Goal: Transaction & Acquisition: Purchase product/service

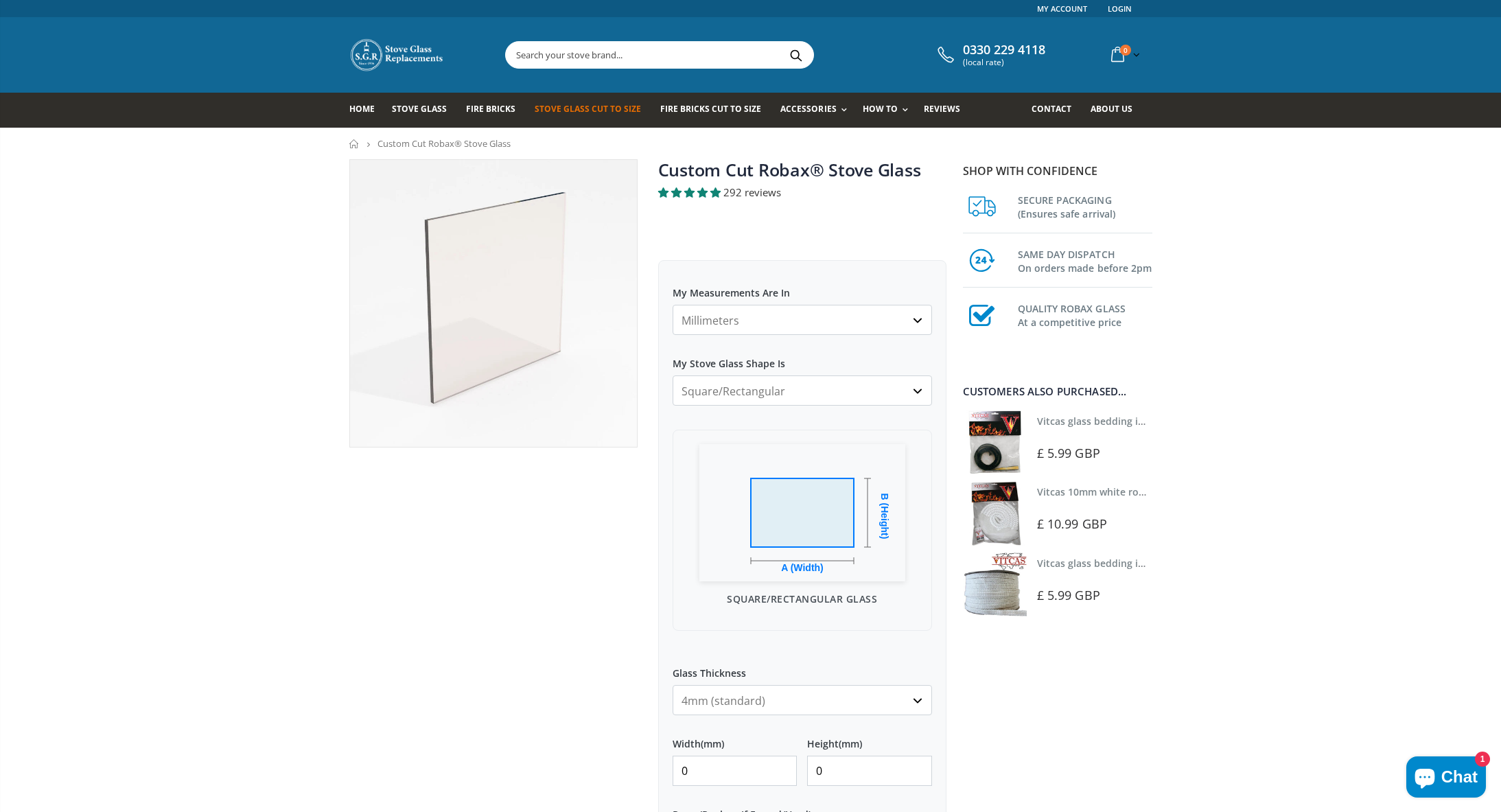
click at [739, 191] on span "292 reviews" at bounding box center [752, 192] width 58 height 14
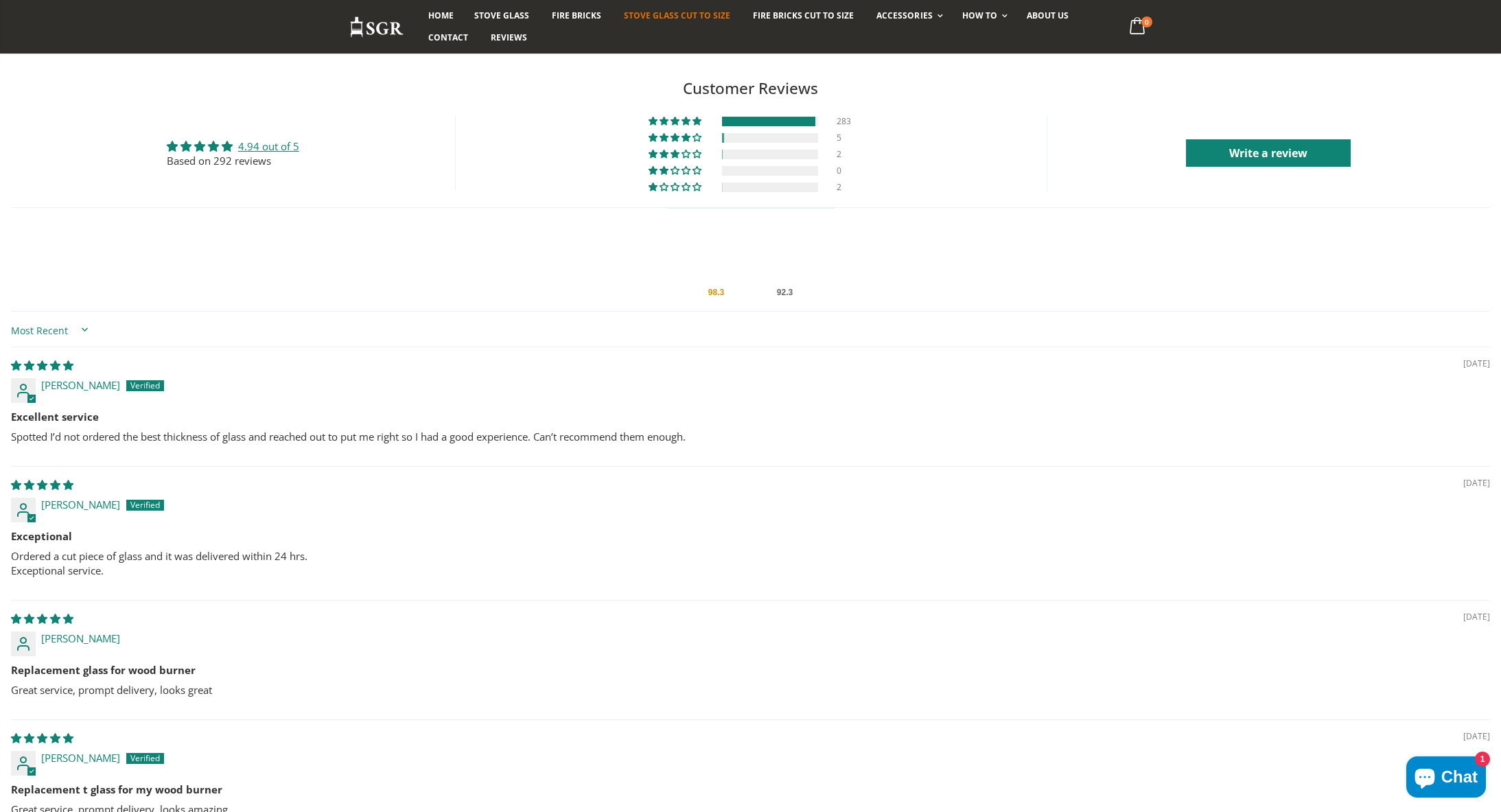
scroll to position [2648, 0]
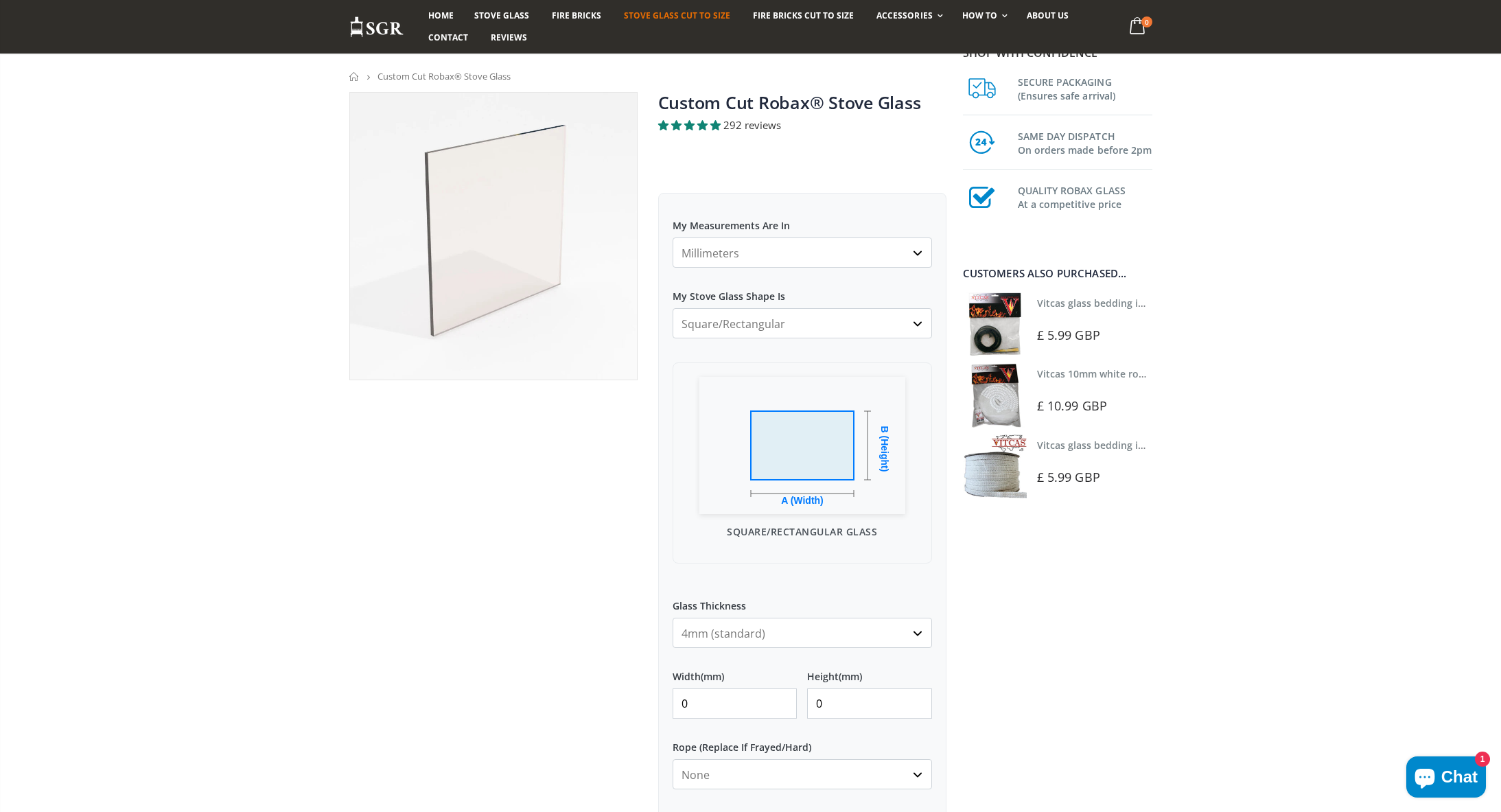
scroll to position [190, 0]
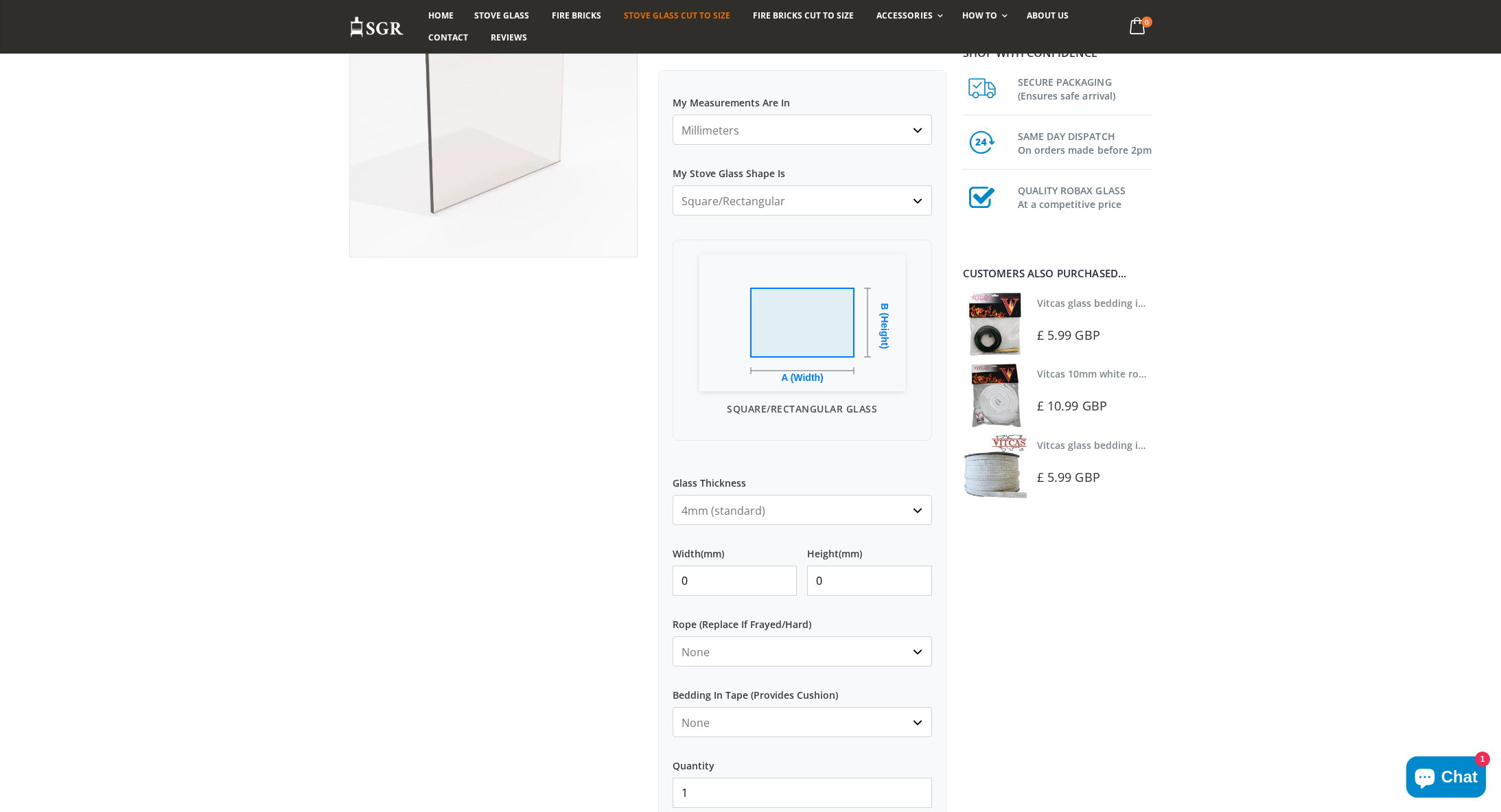
click at [728, 584] on input "0" at bounding box center [735, 580] width 125 height 30
type input "320"
click at [836, 581] on input "0" at bounding box center [869, 580] width 125 height 30
drag, startPoint x: 841, startPoint y: 580, endPoint x: 797, endPoint y: 577, distance: 44.1
click at [797, 577] on div "Width (mm) 320 Height (mm) 0" at bounding box center [802, 565] width 259 height 60
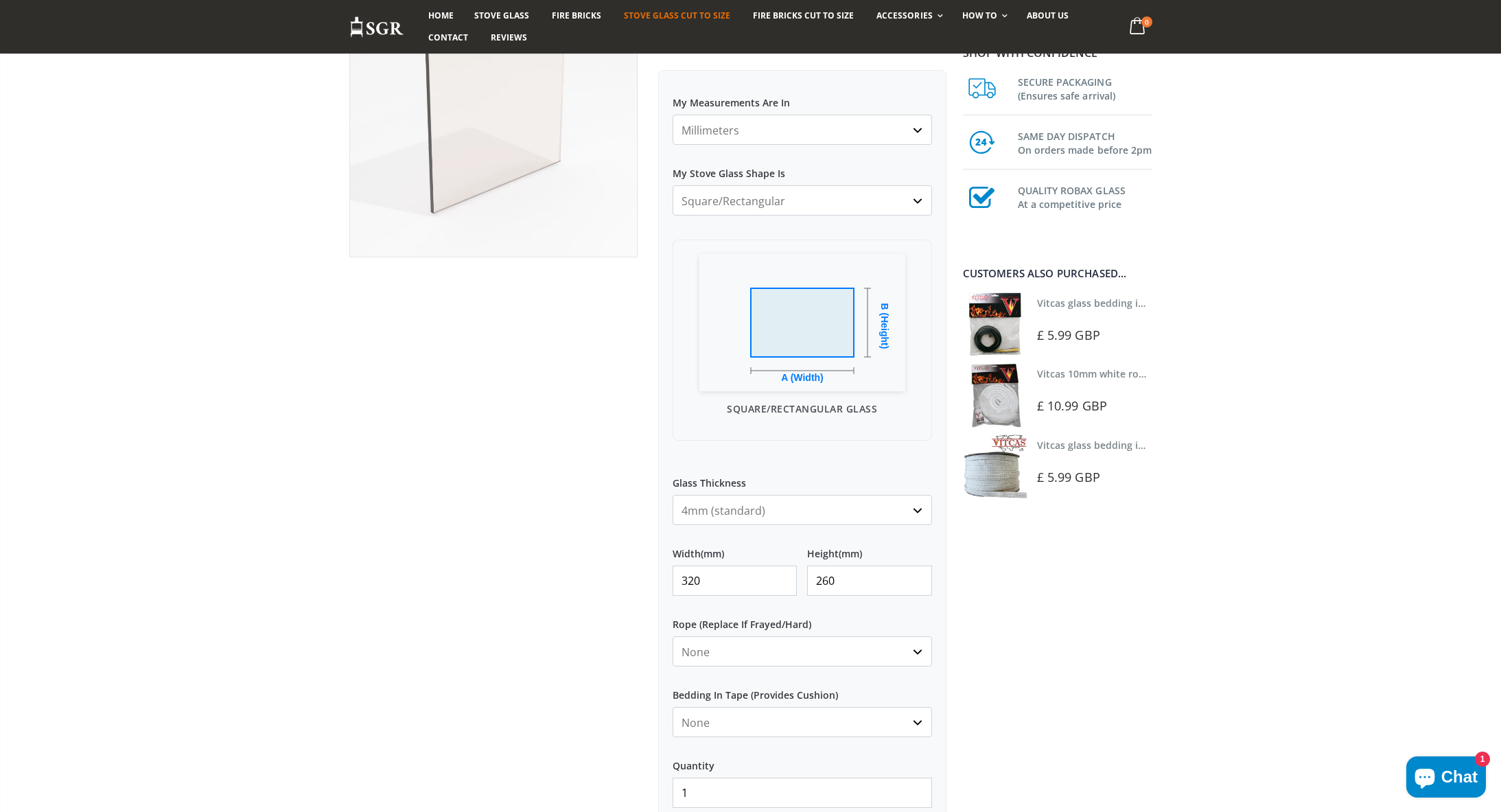
type input "260"
click at [858, 615] on label "Rope (Replace If Frayed/Hard)" at bounding box center [802, 619] width 259 height 25
click at [858, 636] on select "None 3mm White 6mm White 8mm White 10mm White 12mm White 6mm Black 8mm Black 10…" at bounding box center [802, 651] width 259 height 30
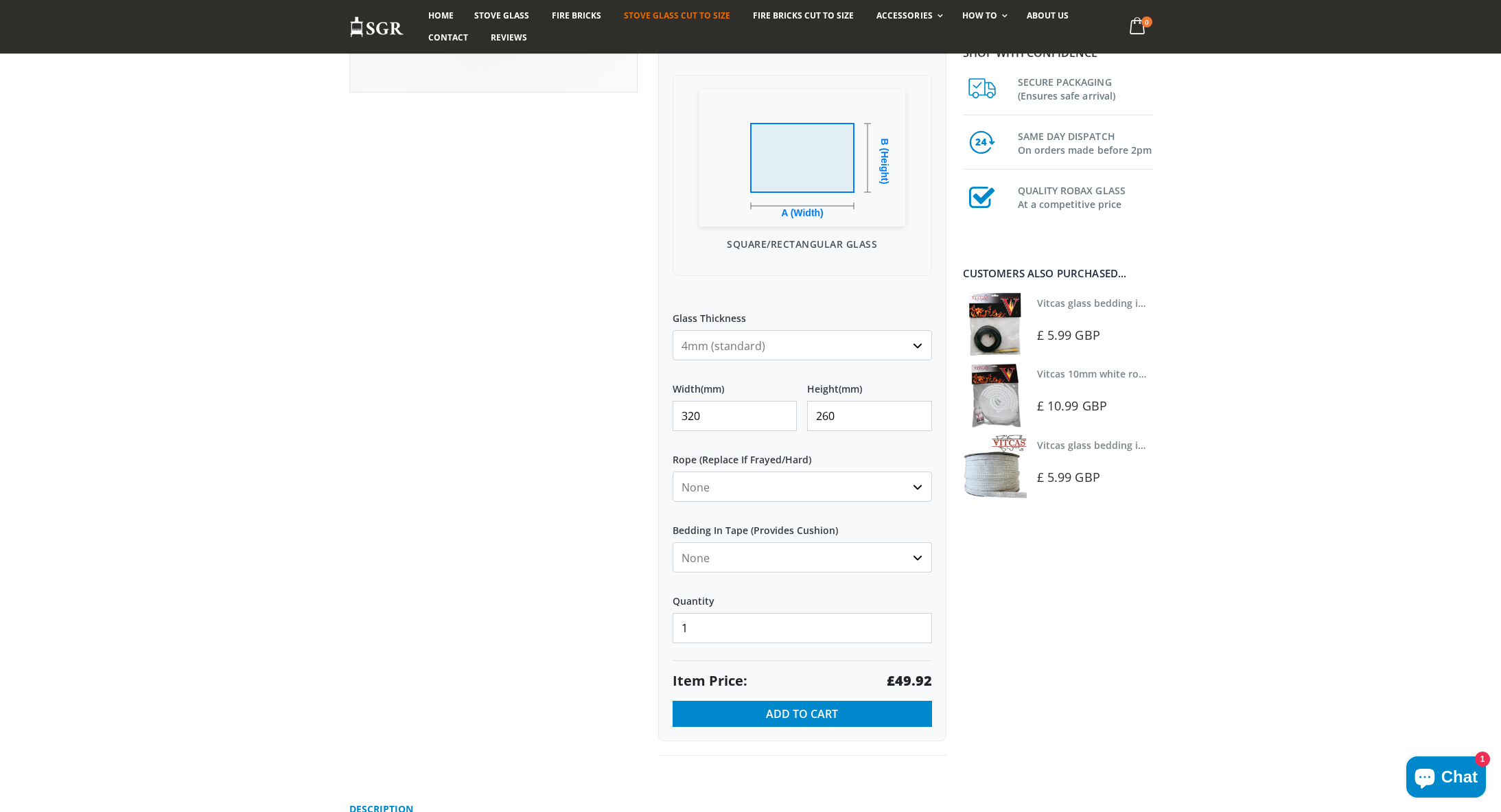
scroll to position [367, 0]
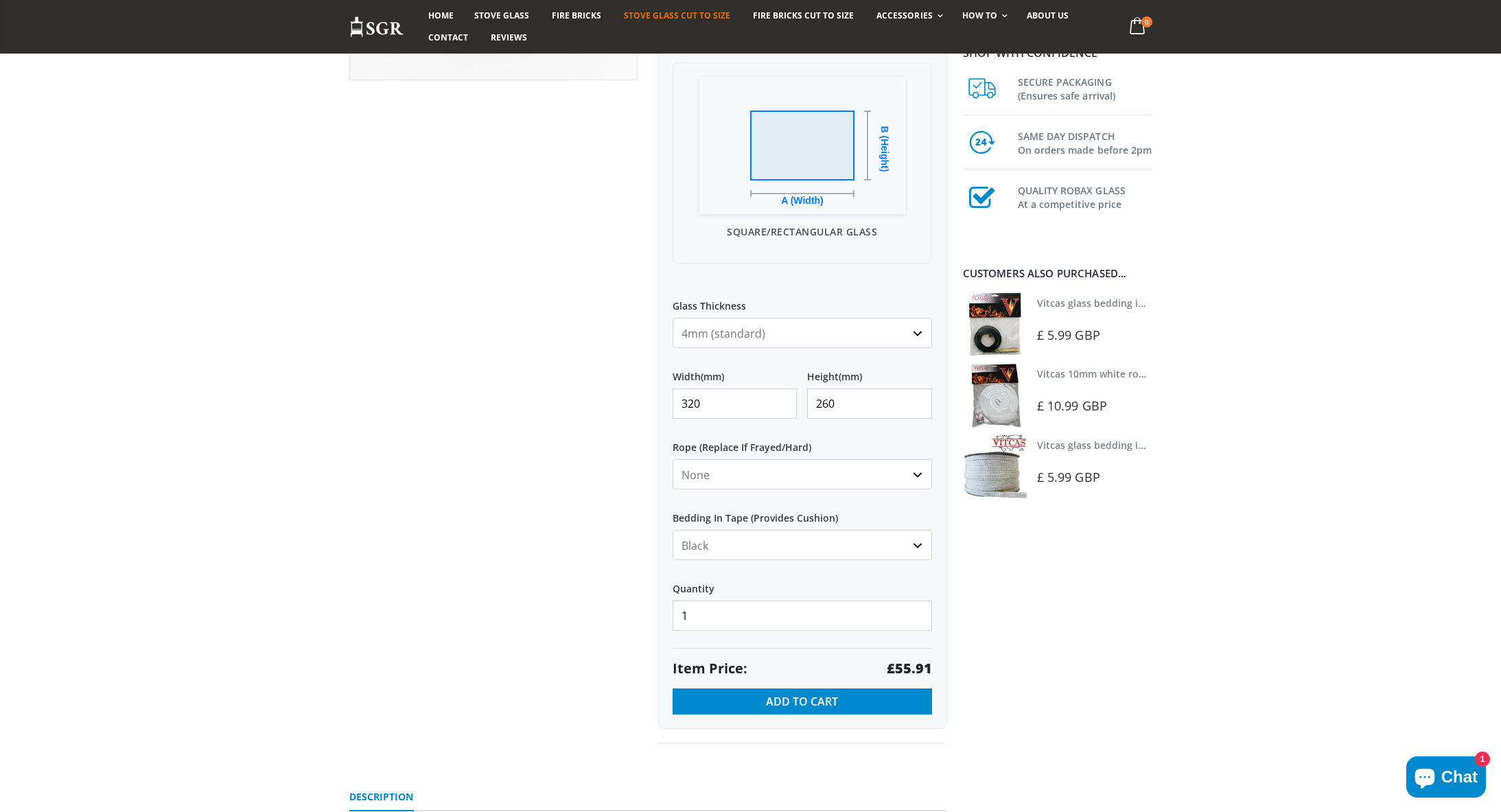
select select "none"
click at [1070, 303] on link "Vitcas glass bedding in tape - 2mm x 10mm x 2 meters" at bounding box center [1165, 303] width 256 height 13
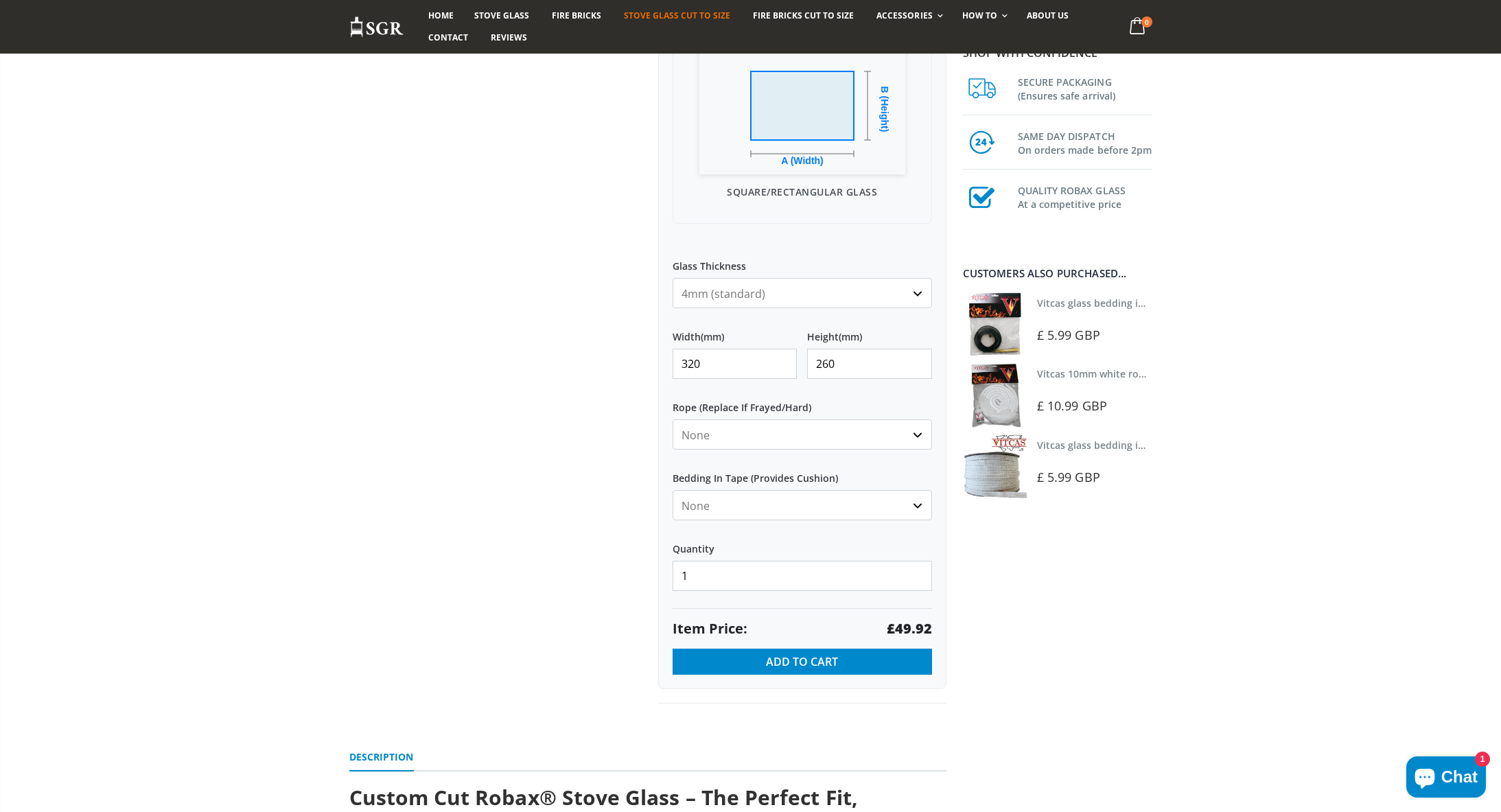
scroll to position [438, 0]
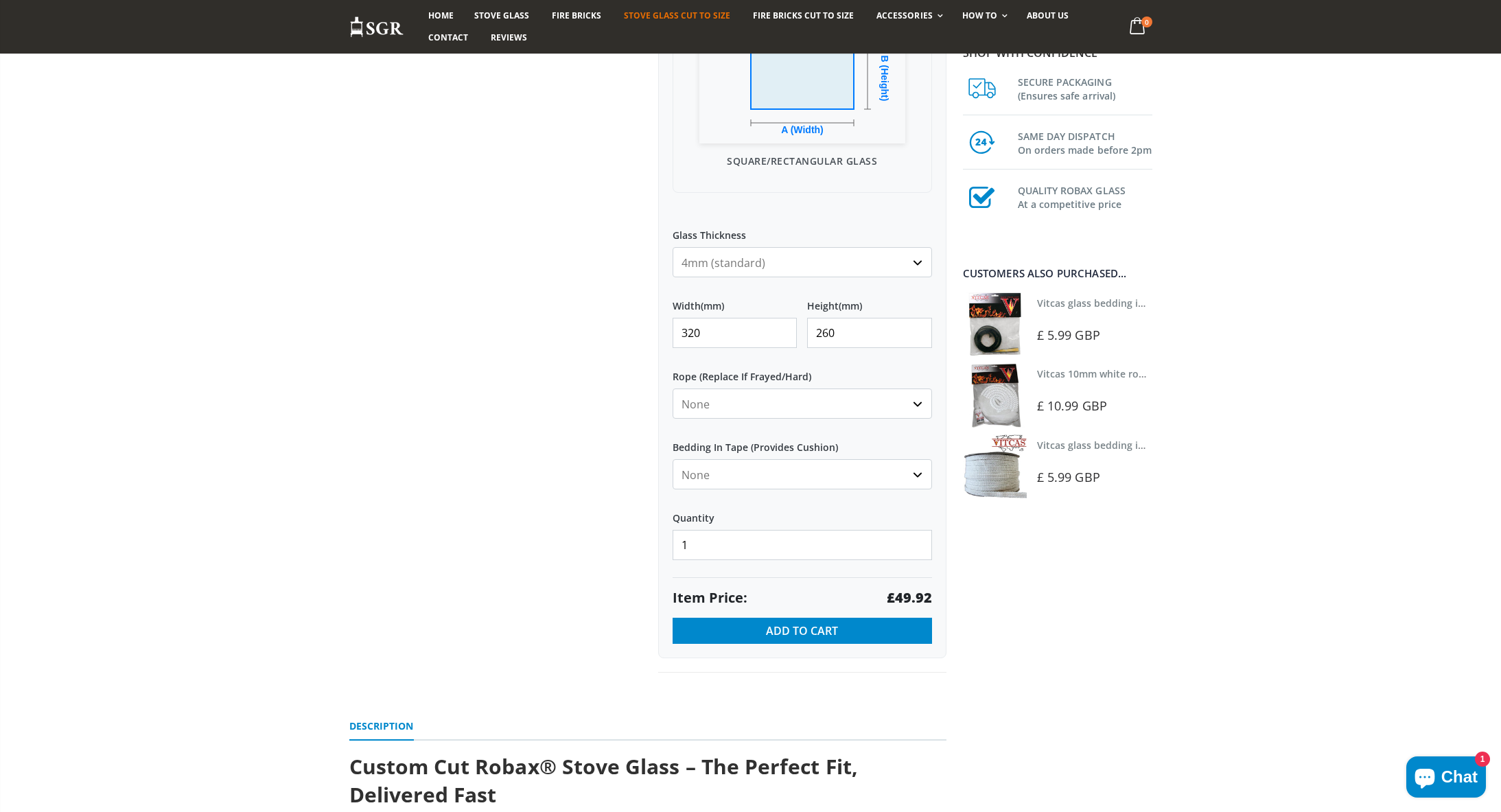
click at [1068, 371] on link "Vitcas 10mm white rope kit - includes rope seal and glue!" at bounding box center [1171, 373] width 269 height 13
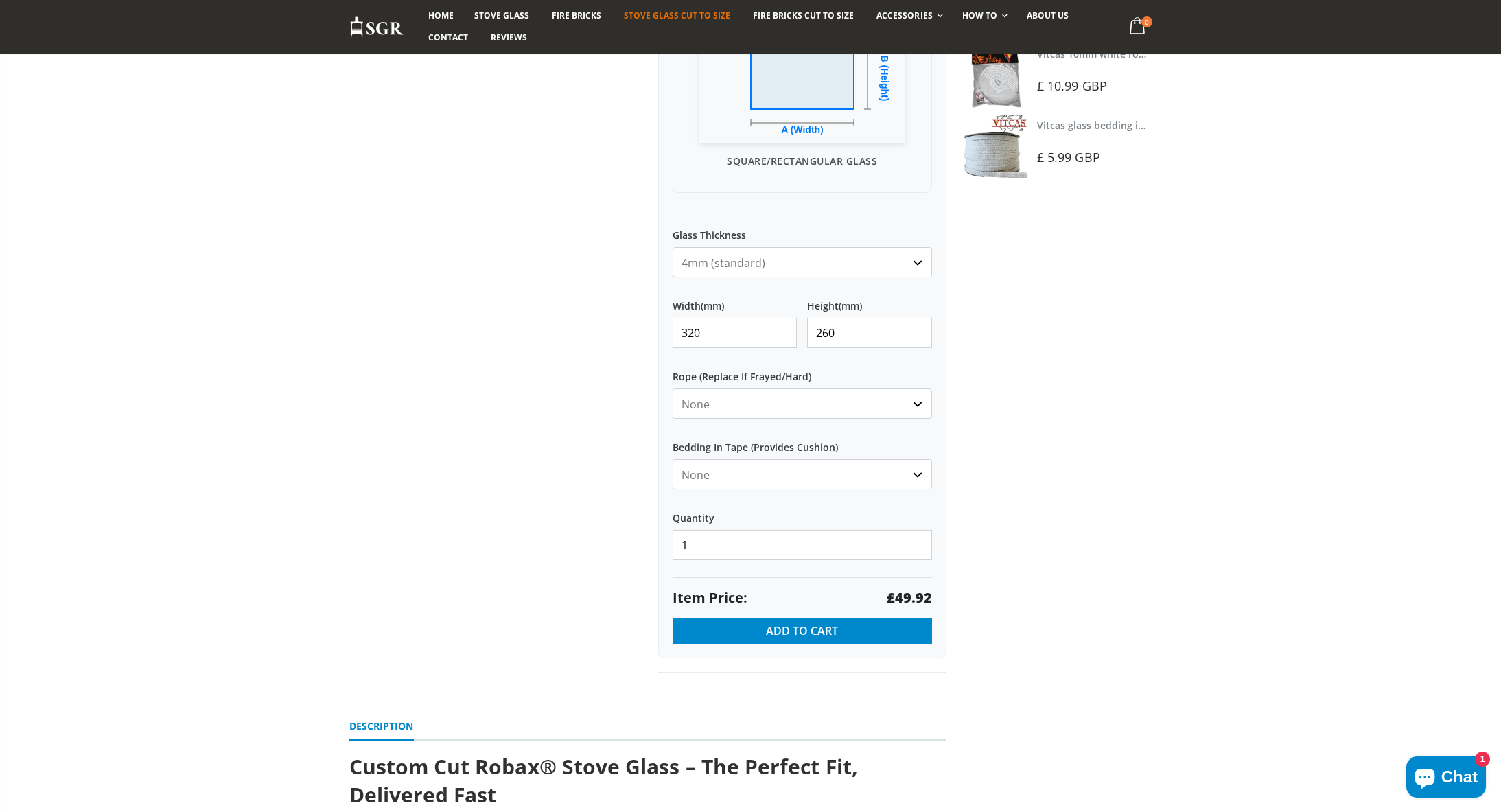
scroll to position [439, 0]
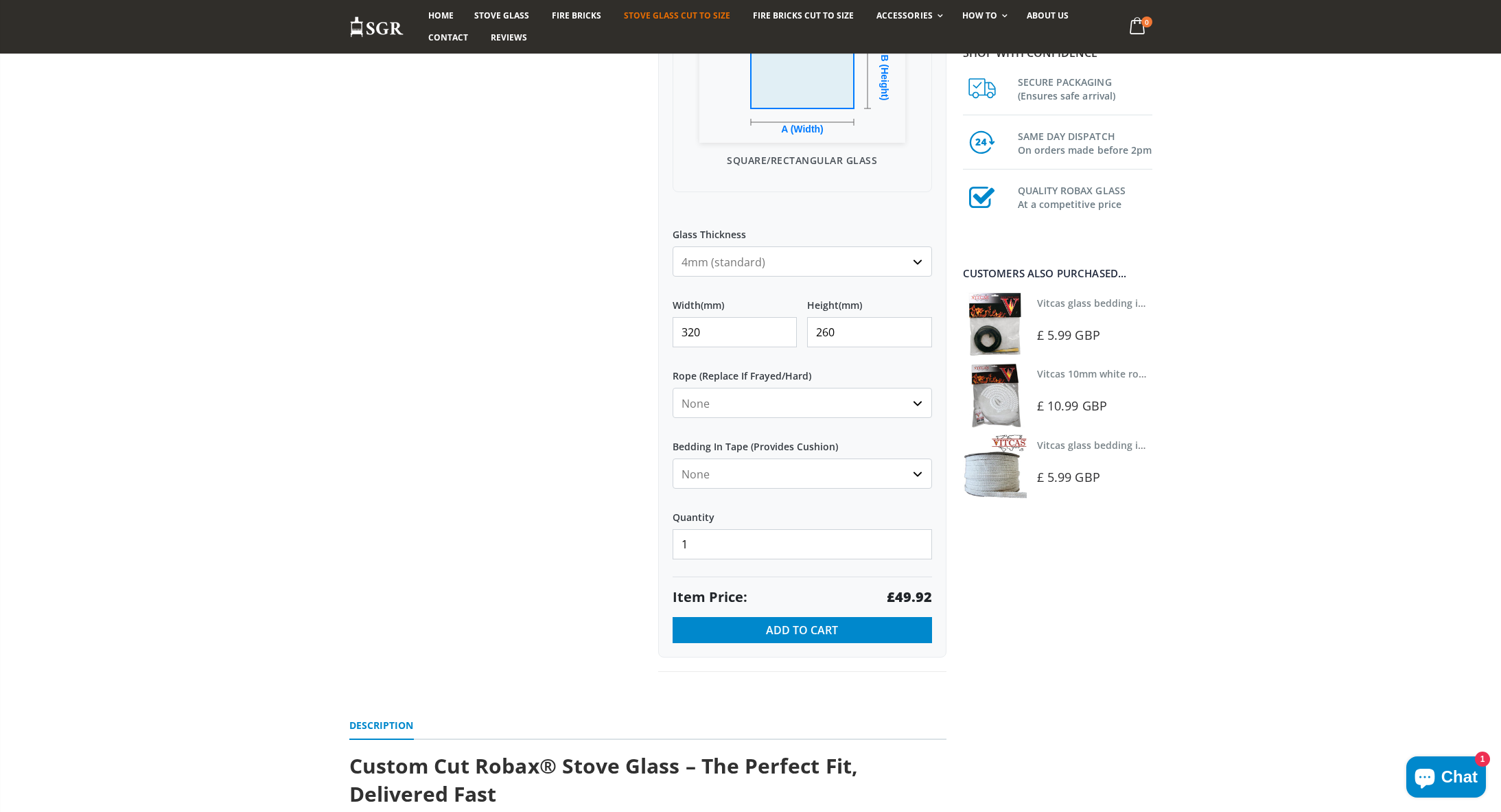
click at [1062, 444] on link "Vitcas glass bedding in tape - 2mm x 15mm x 2 meters (White)" at bounding box center [1182, 445] width 291 height 13
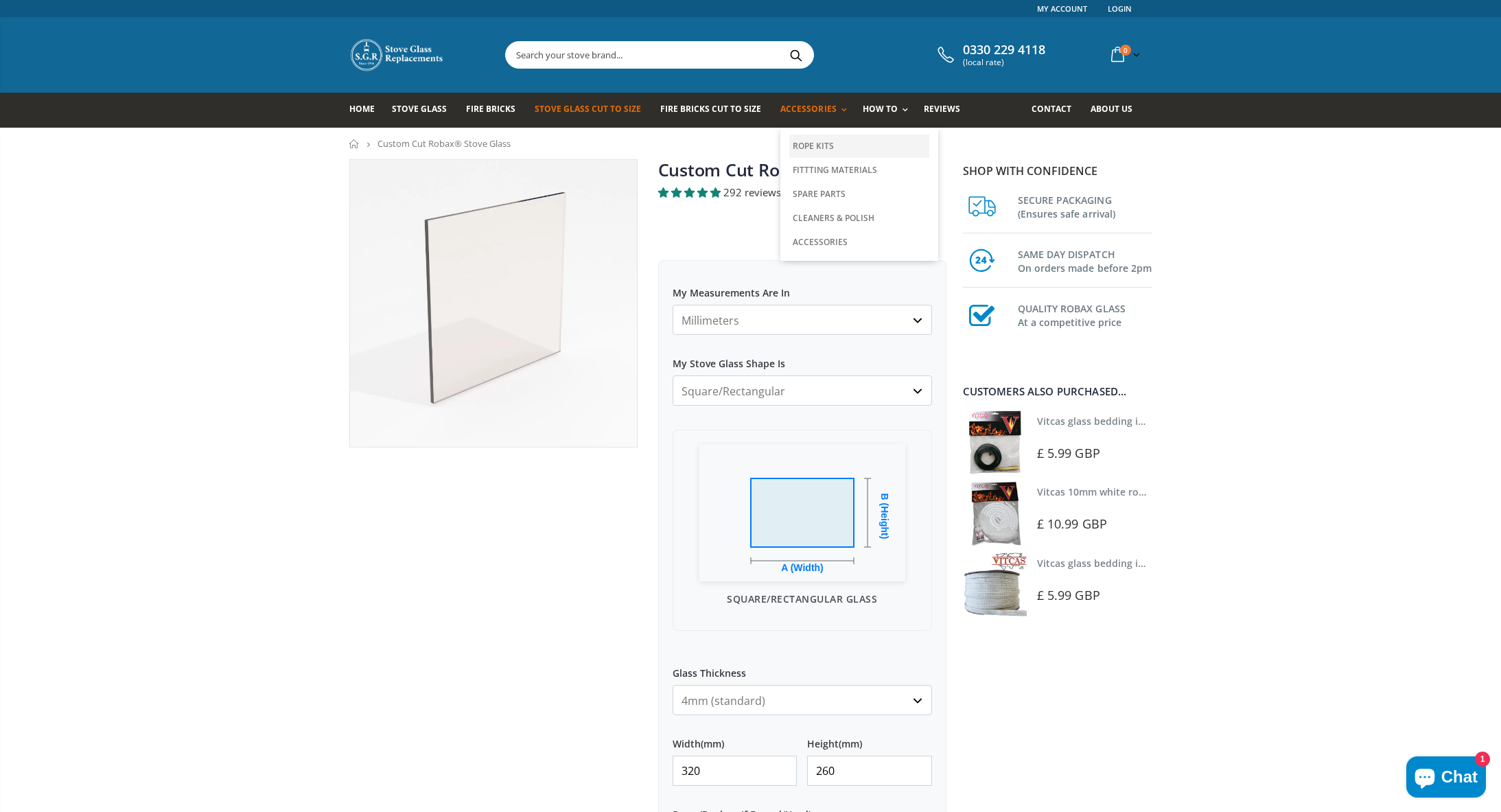
click at [813, 146] on link "Rope Kits" at bounding box center [859, 146] width 140 height 23
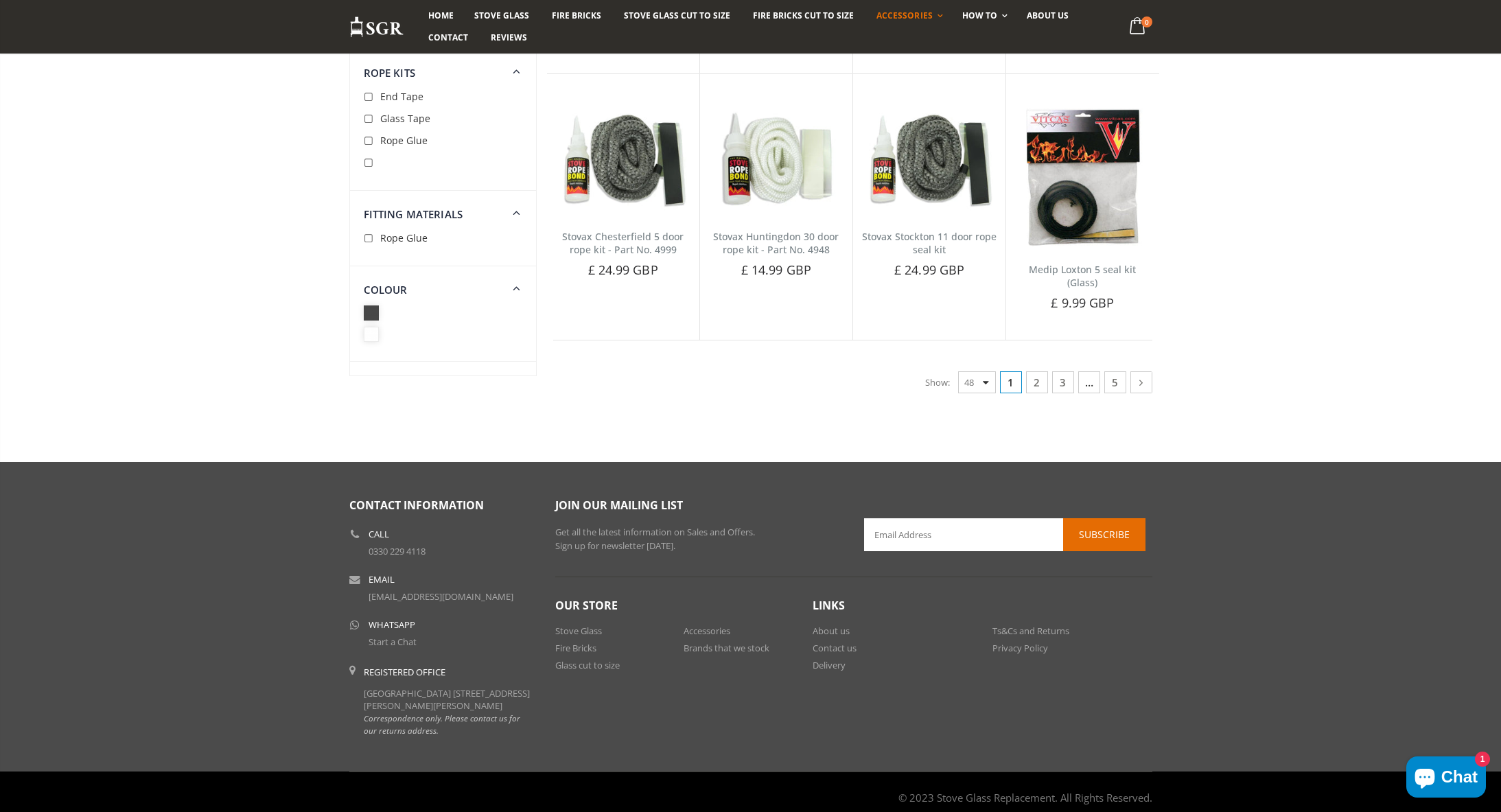
scroll to position [3285, 0]
click at [984, 372] on div "Show: 48 24 36 All" at bounding box center [960, 383] width 71 height 22
click at [1063, 372] on link "3" at bounding box center [1063, 383] width 22 height 22
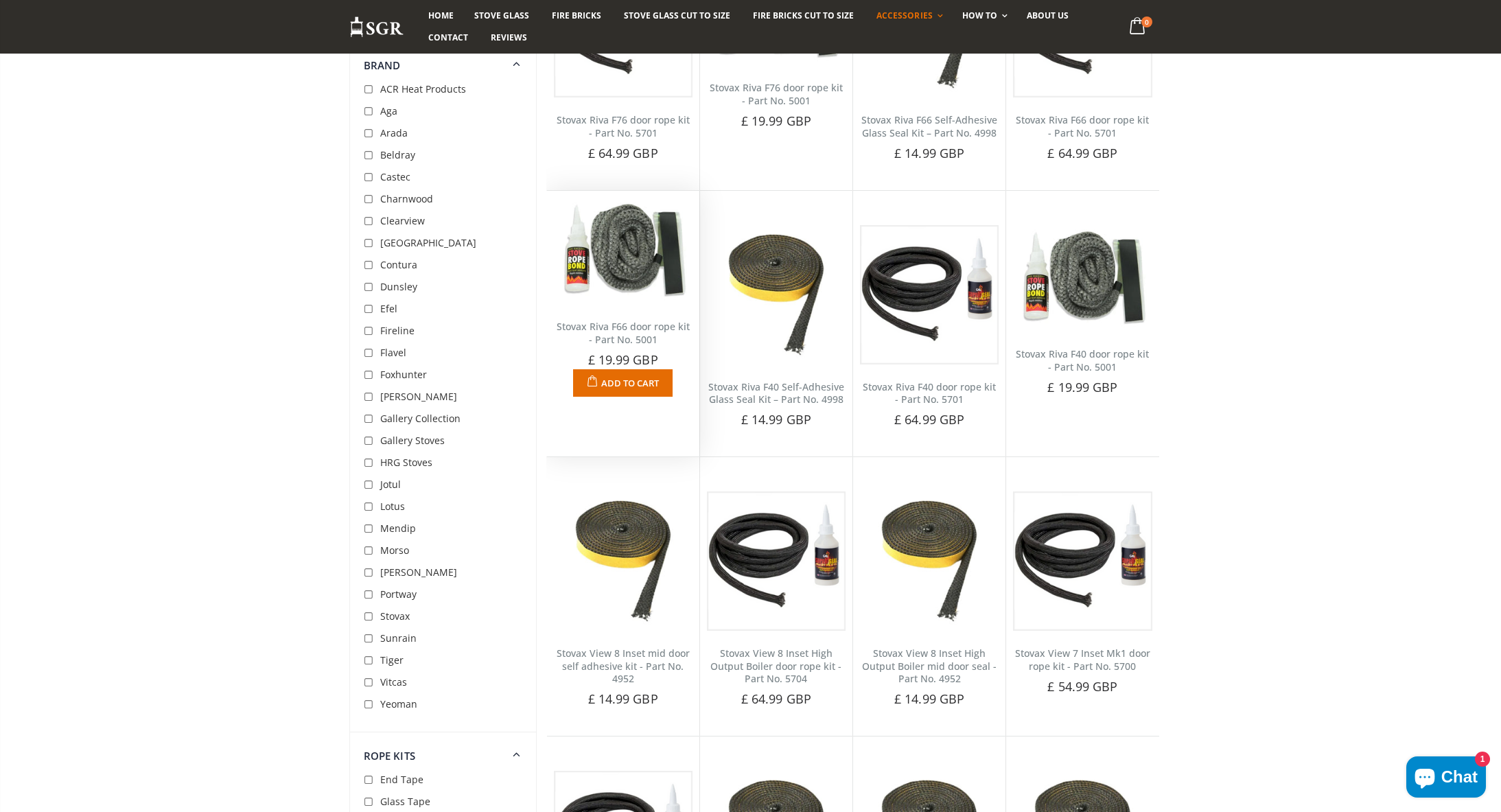
scroll to position [1095, 0]
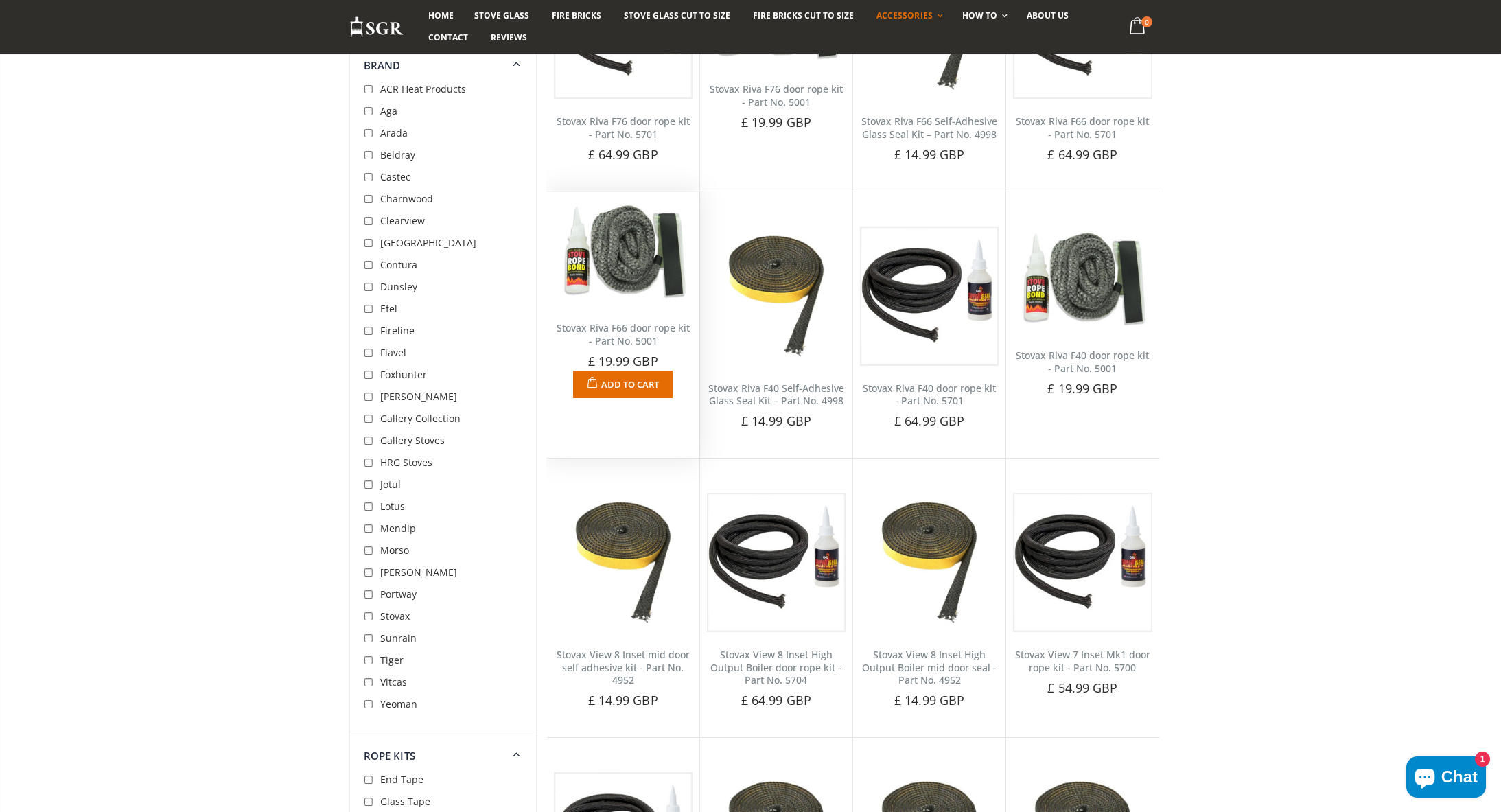
click at [642, 323] on link "Stovax Riva F66 door rope kit - Part No. 5001" at bounding box center [623, 335] width 133 height 26
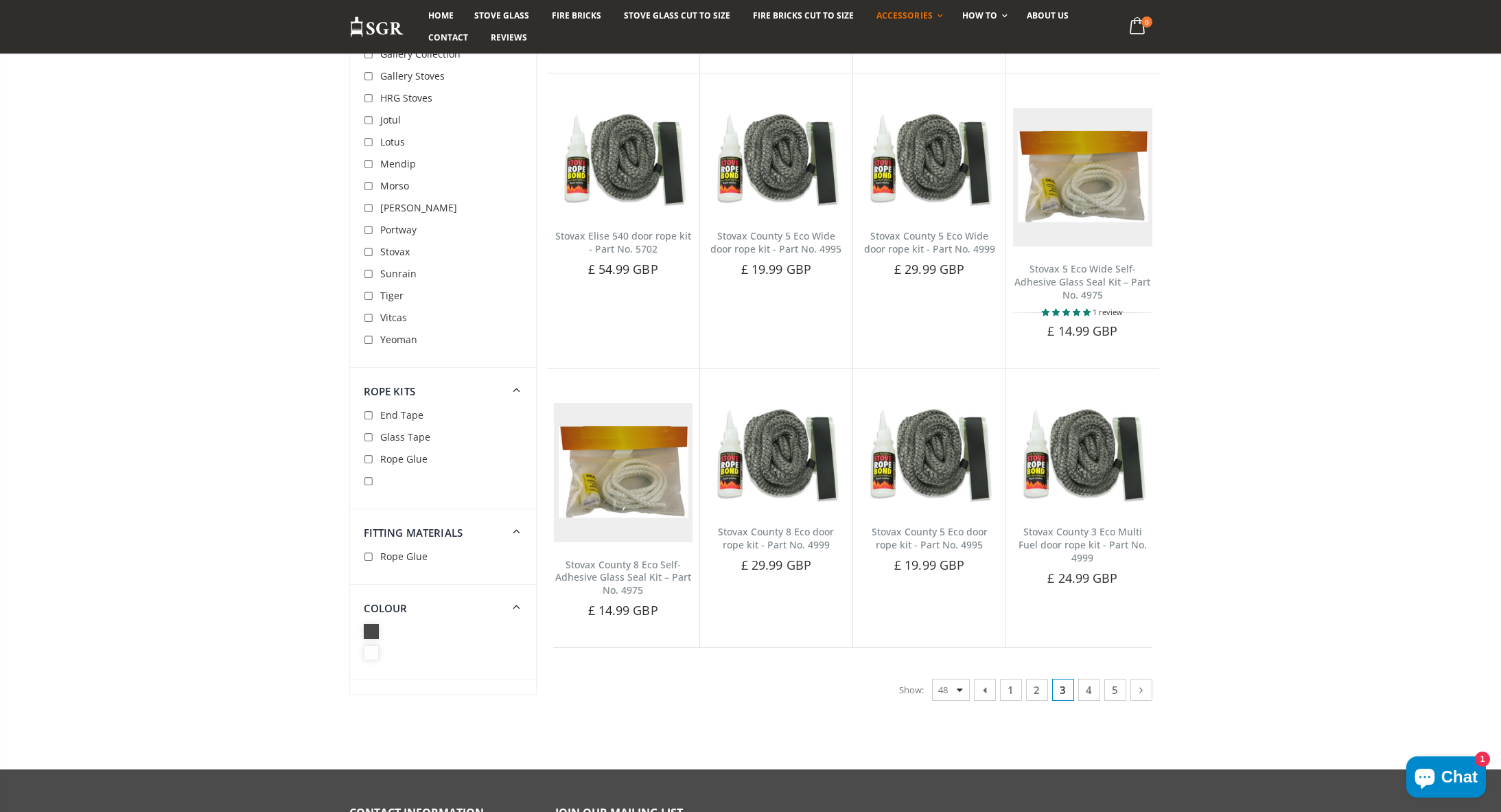
scroll to position [2832, 0]
click at [1112, 678] on link "5" at bounding box center [1115, 689] width 22 height 22
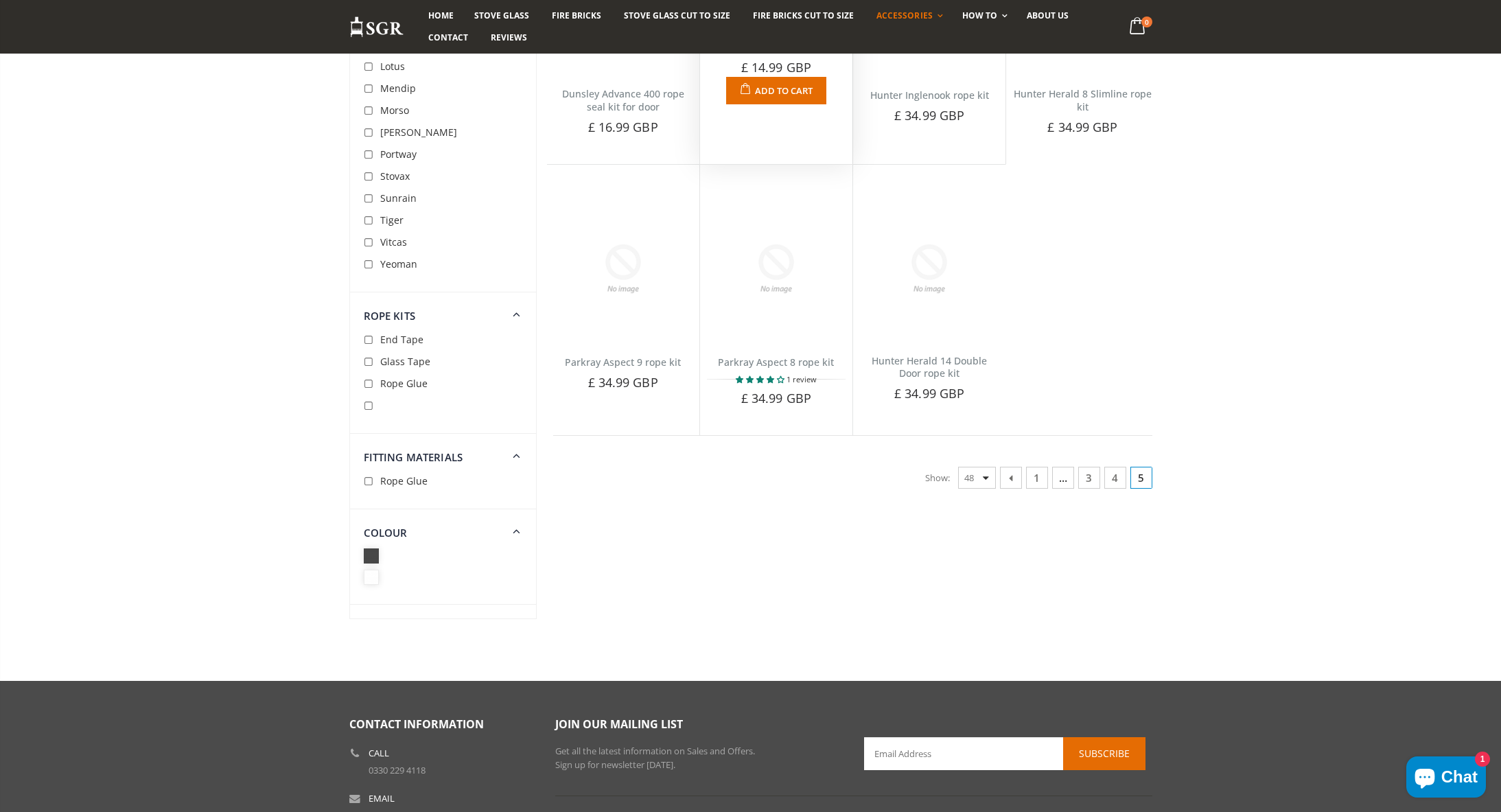
scroll to position [630, 0]
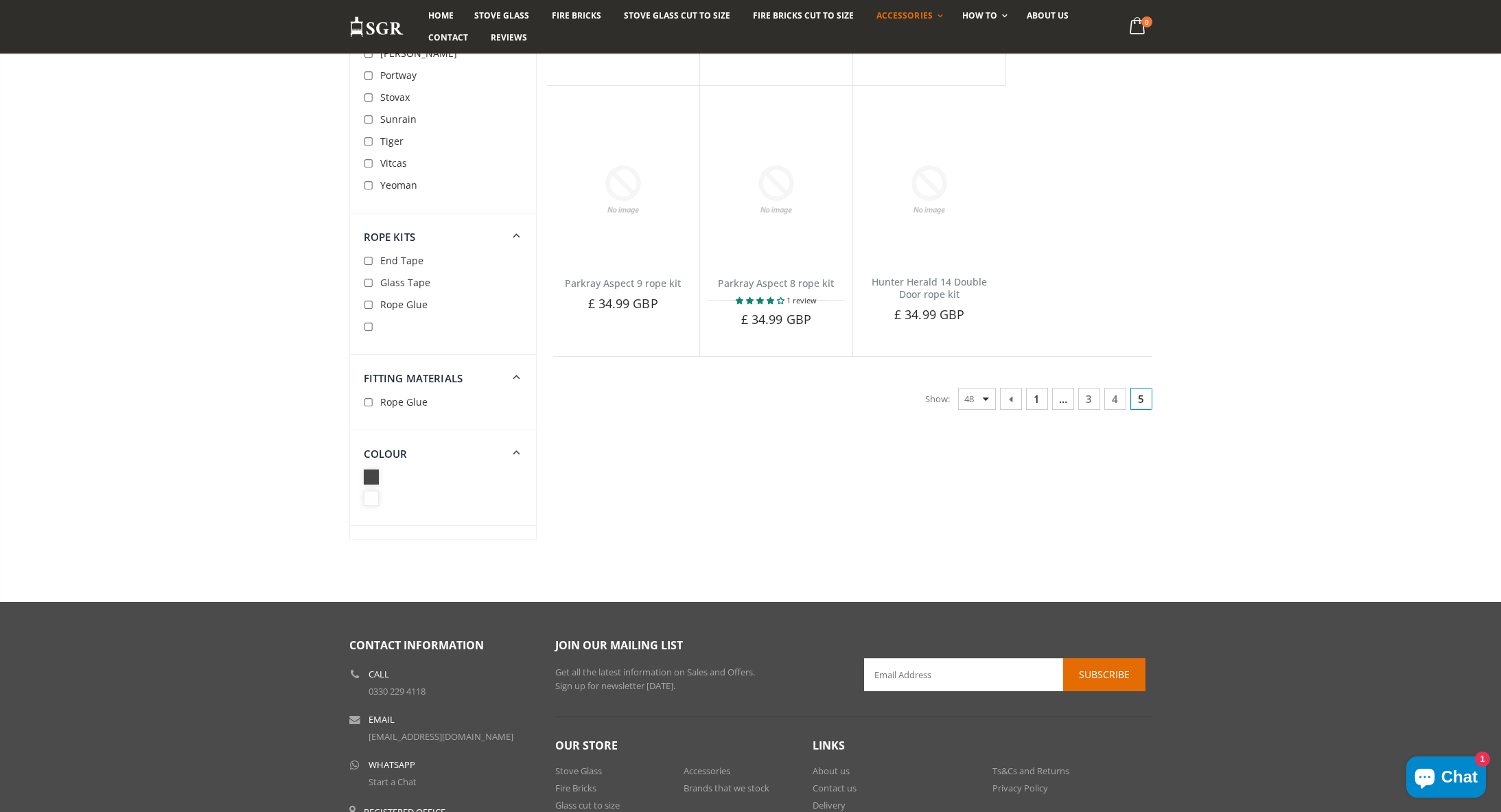
click at [1040, 398] on link "1" at bounding box center [1037, 399] width 22 height 22
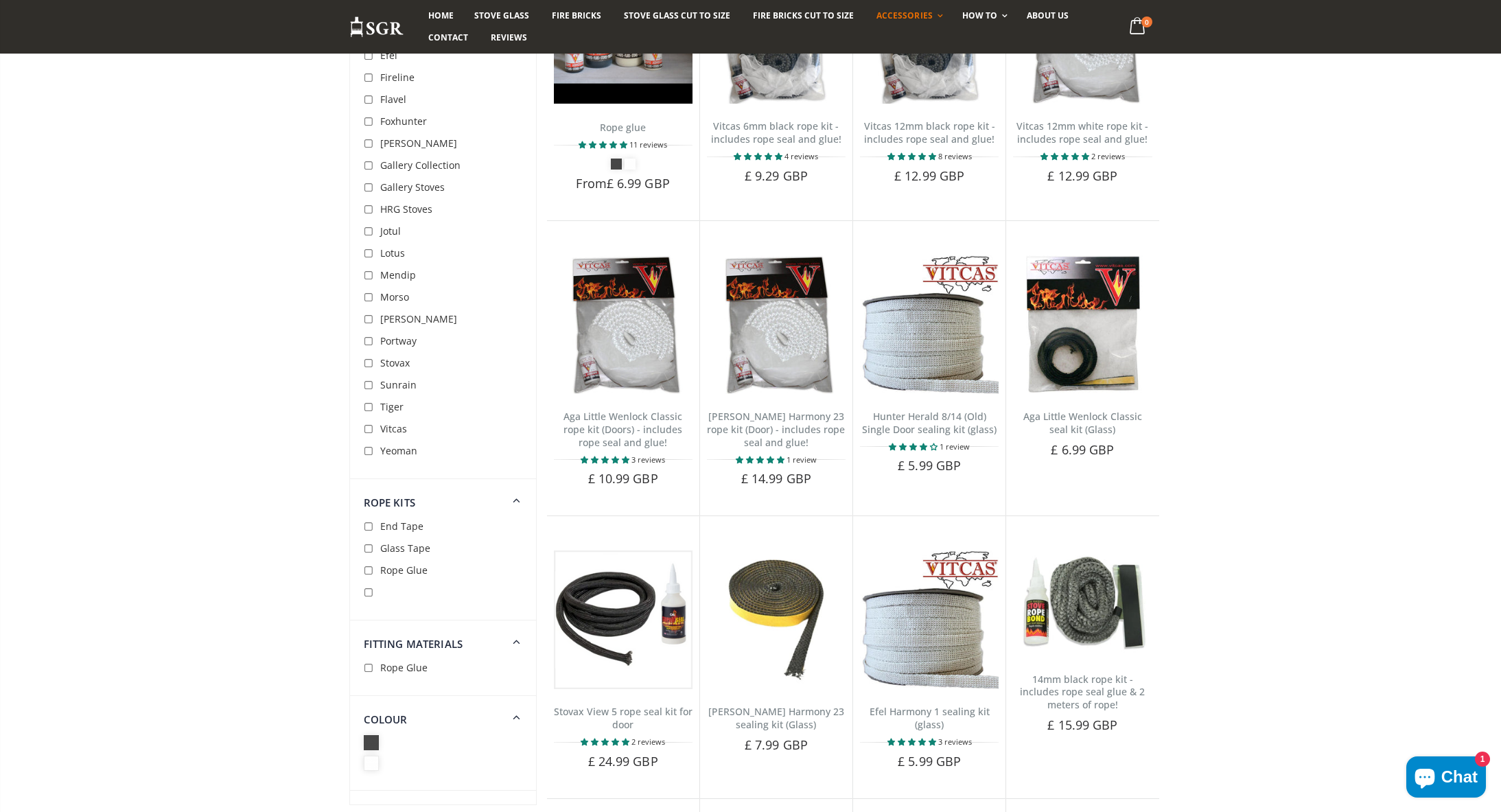
scroll to position [835, 0]
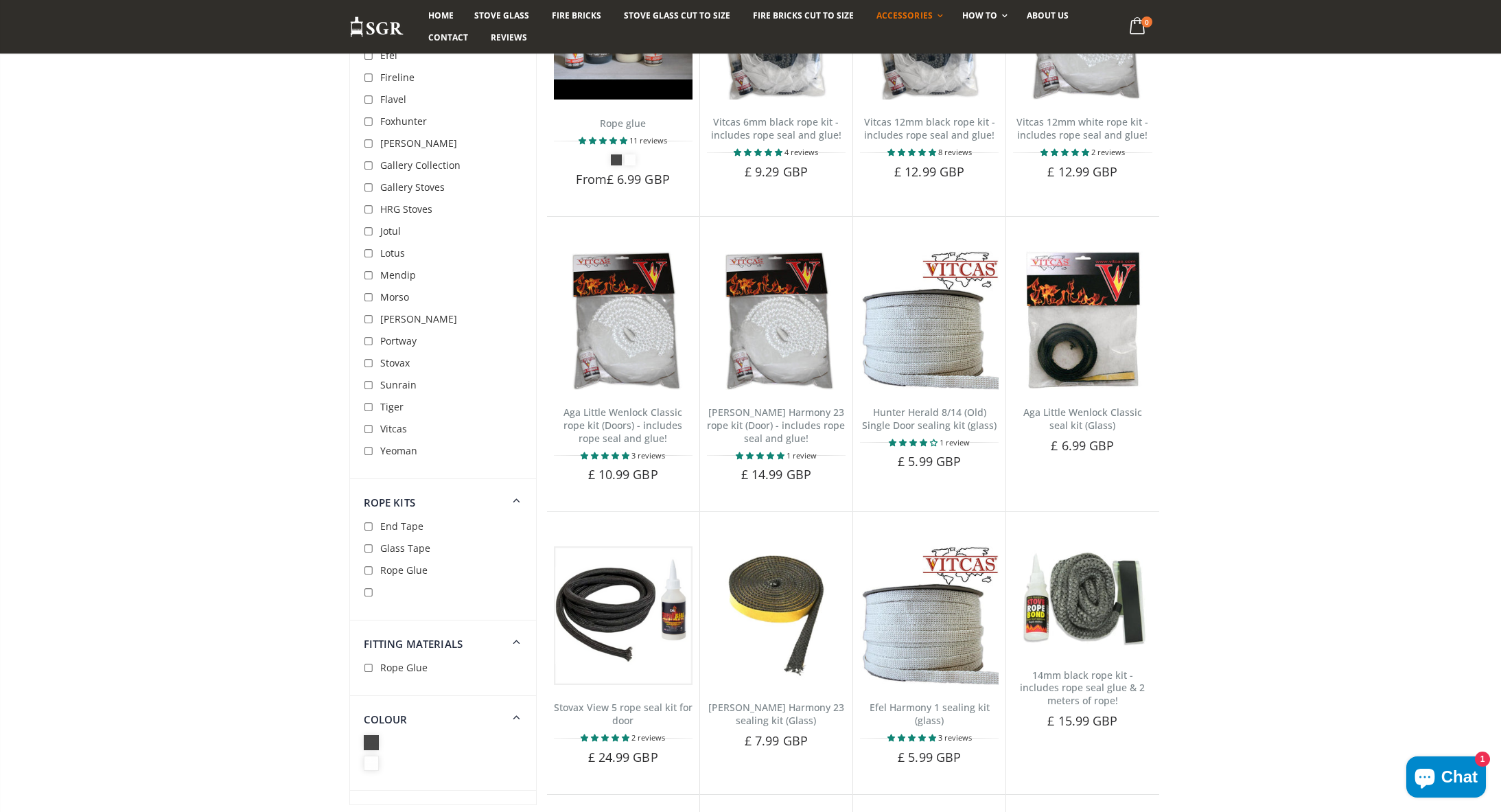
click at [369, 529] on input "checkbox" at bounding box center [370, 526] width 14 height 14
checkbox input "true"
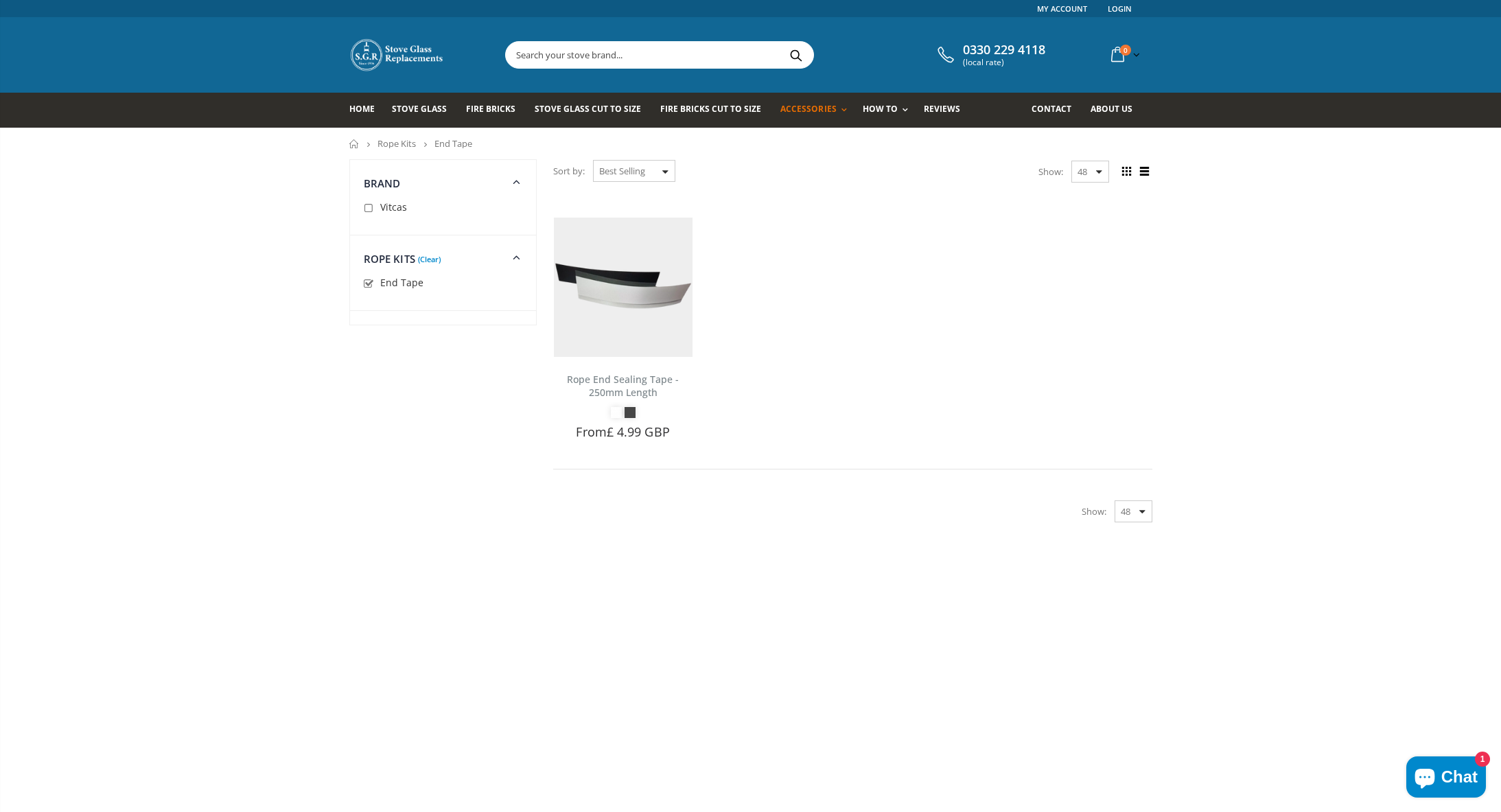
click at [367, 283] on input "checkbox" at bounding box center [370, 284] width 14 height 14
checkbox input "false"
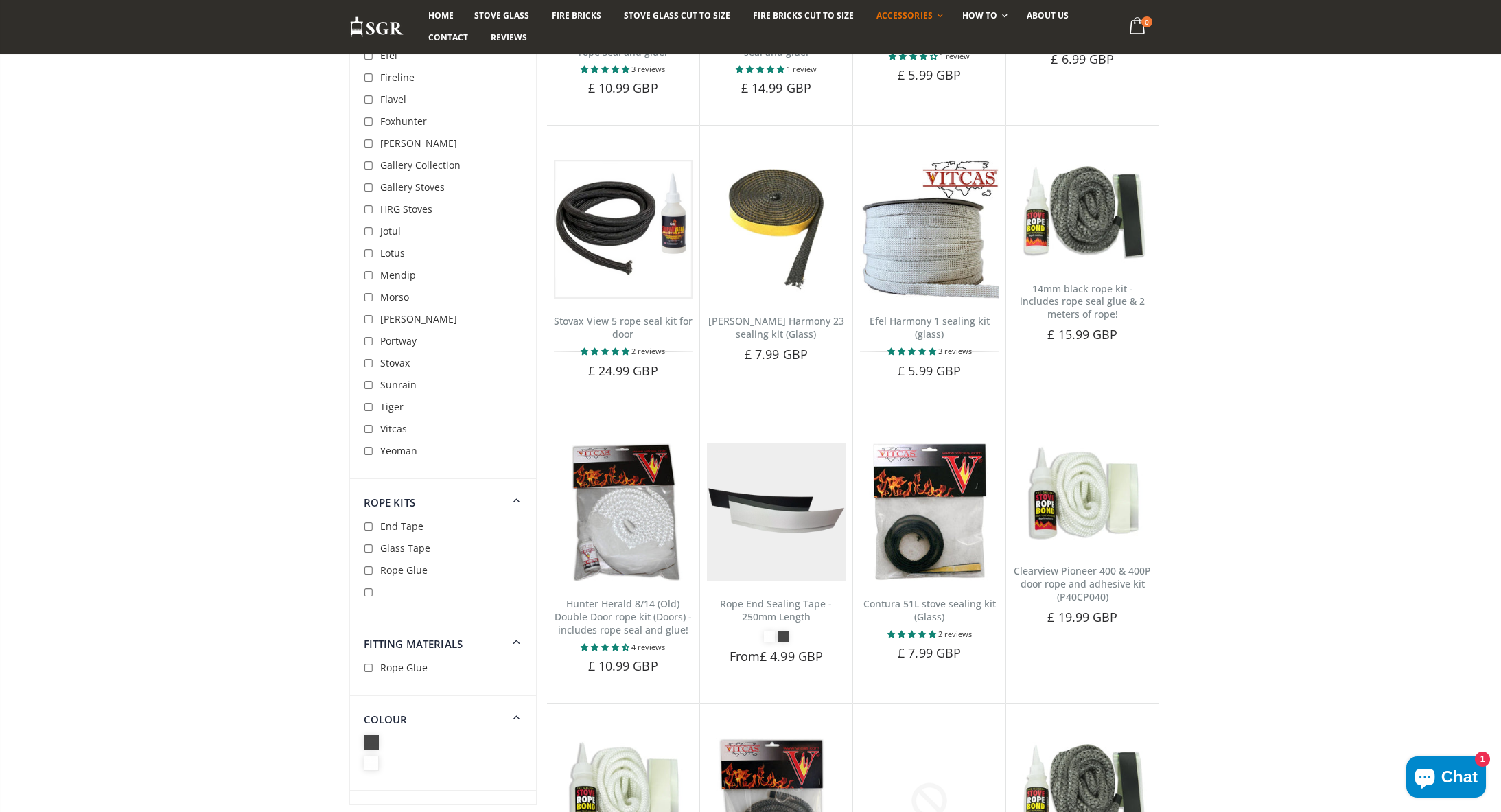
scroll to position [1223, 0]
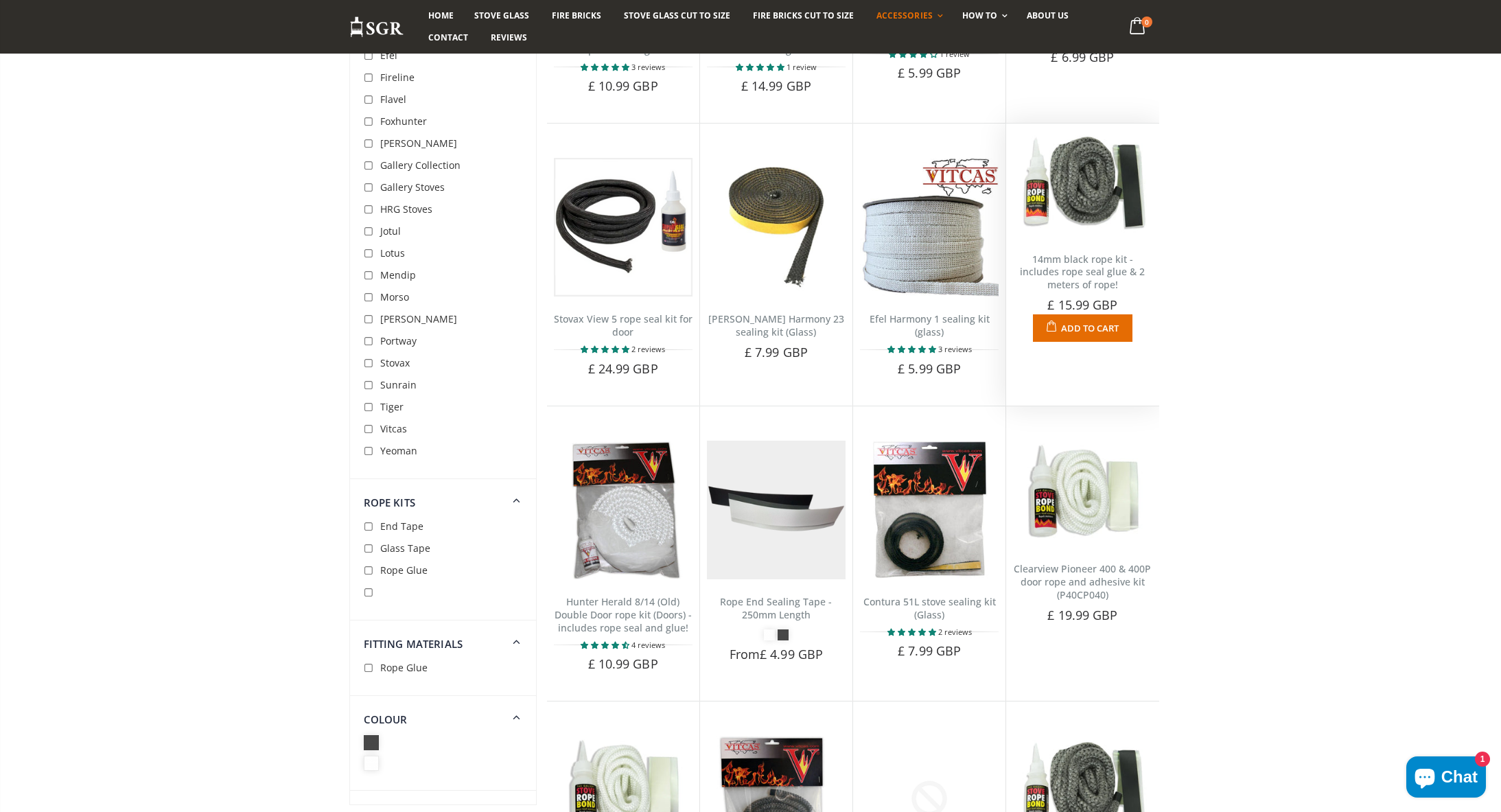
click at [1070, 264] on link "14mm black rope kit - includes rope seal glue & 2 meters of rope!" at bounding box center [1082, 272] width 125 height 39
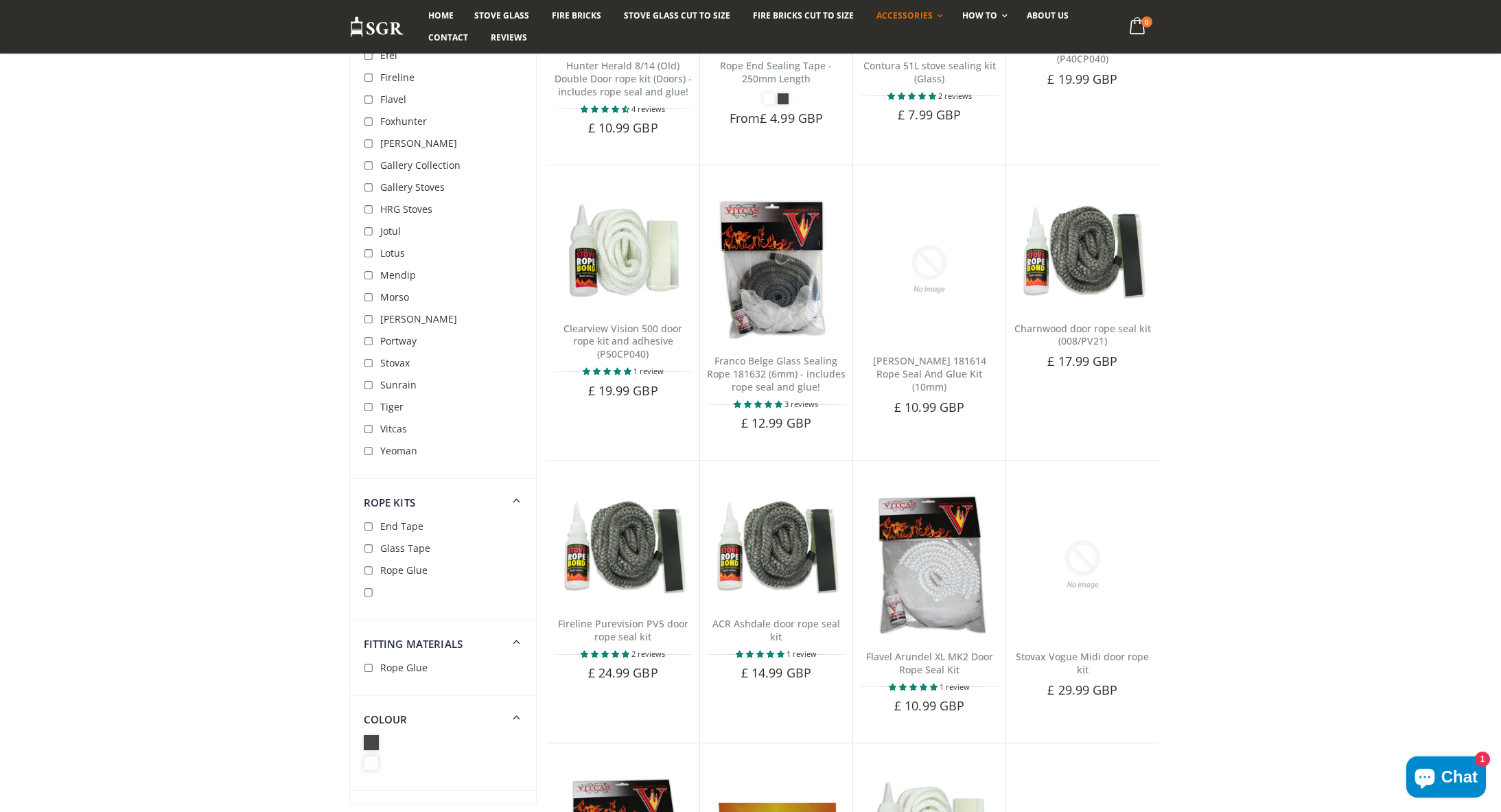
scroll to position [1806, 0]
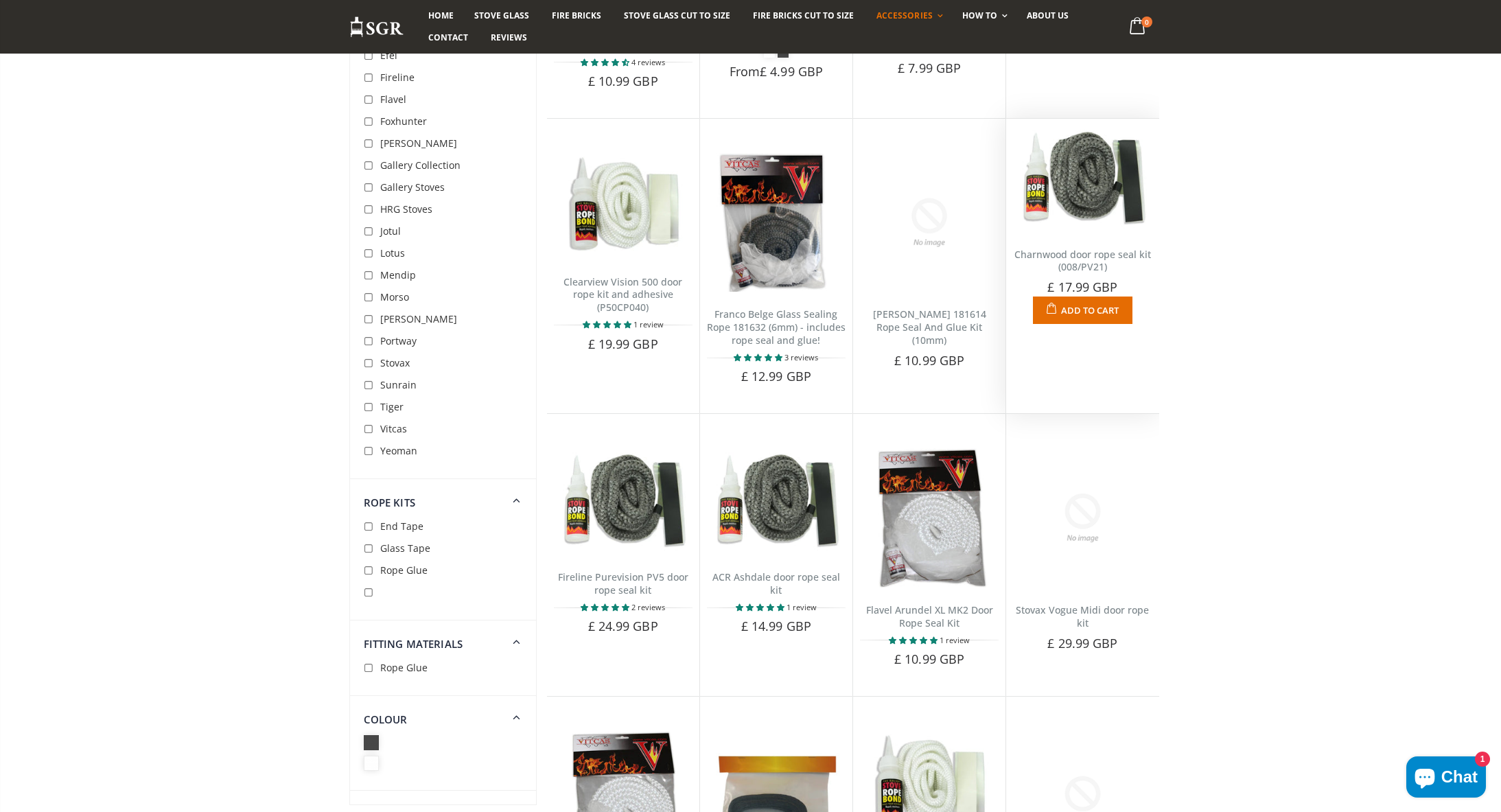
click at [1087, 253] on link "Charnwood door rope seal kit (008/PV21)" at bounding box center [1082, 261] width 137 height 26
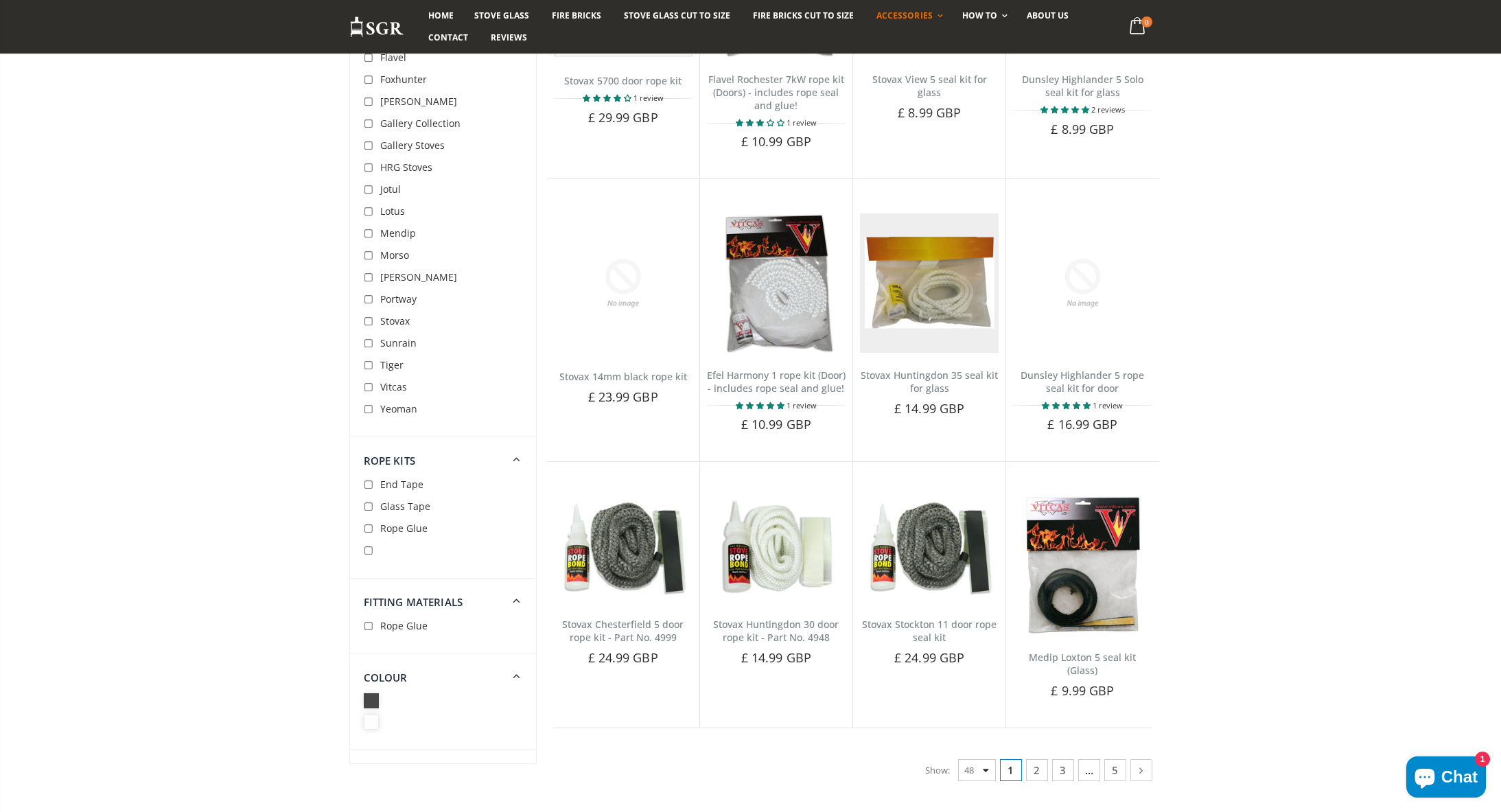
scroll to position [2924, 0]
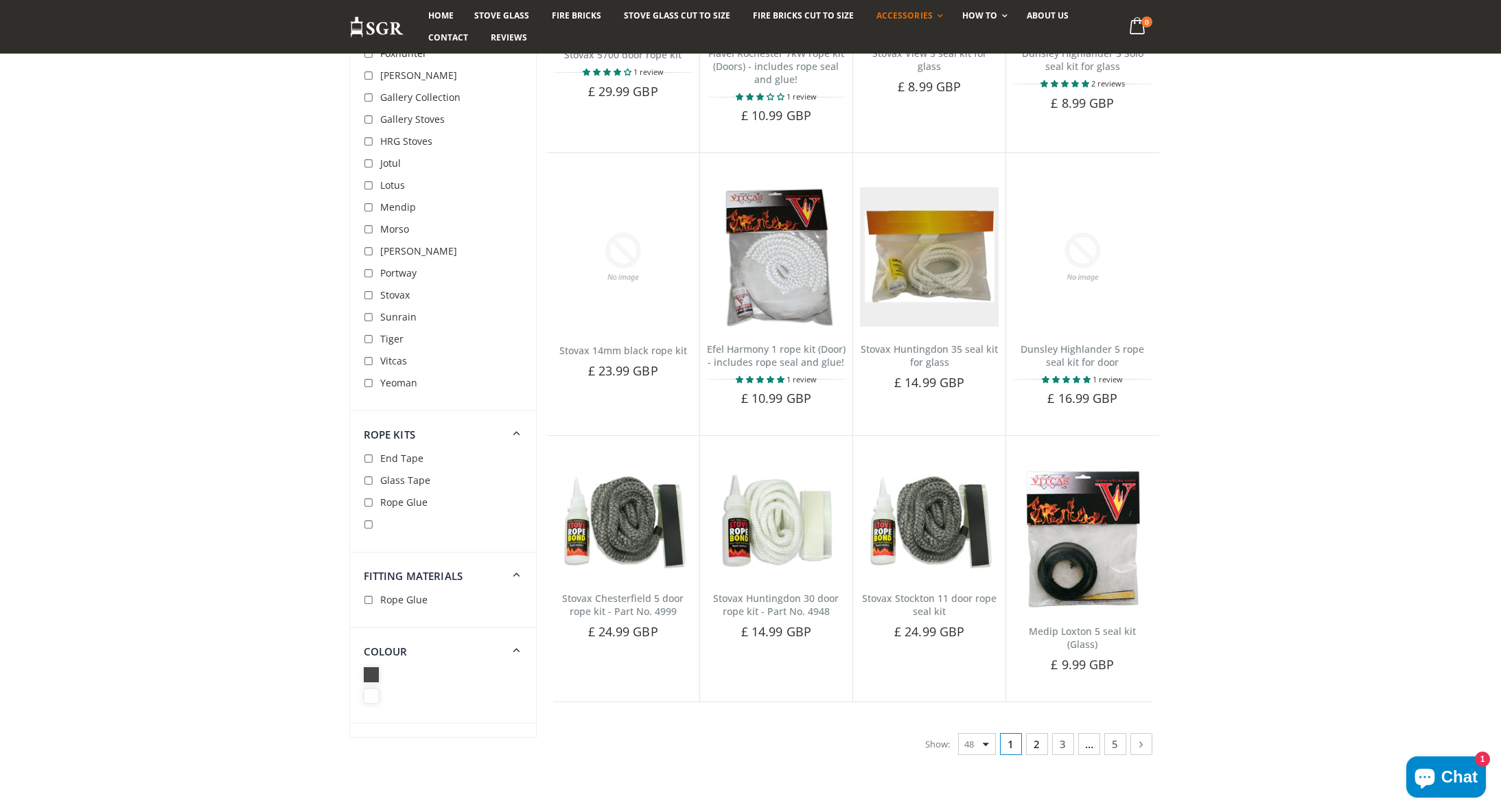
click at [1038, 733] on link "2" at bounding box center [1037, 744] width 22 height 22
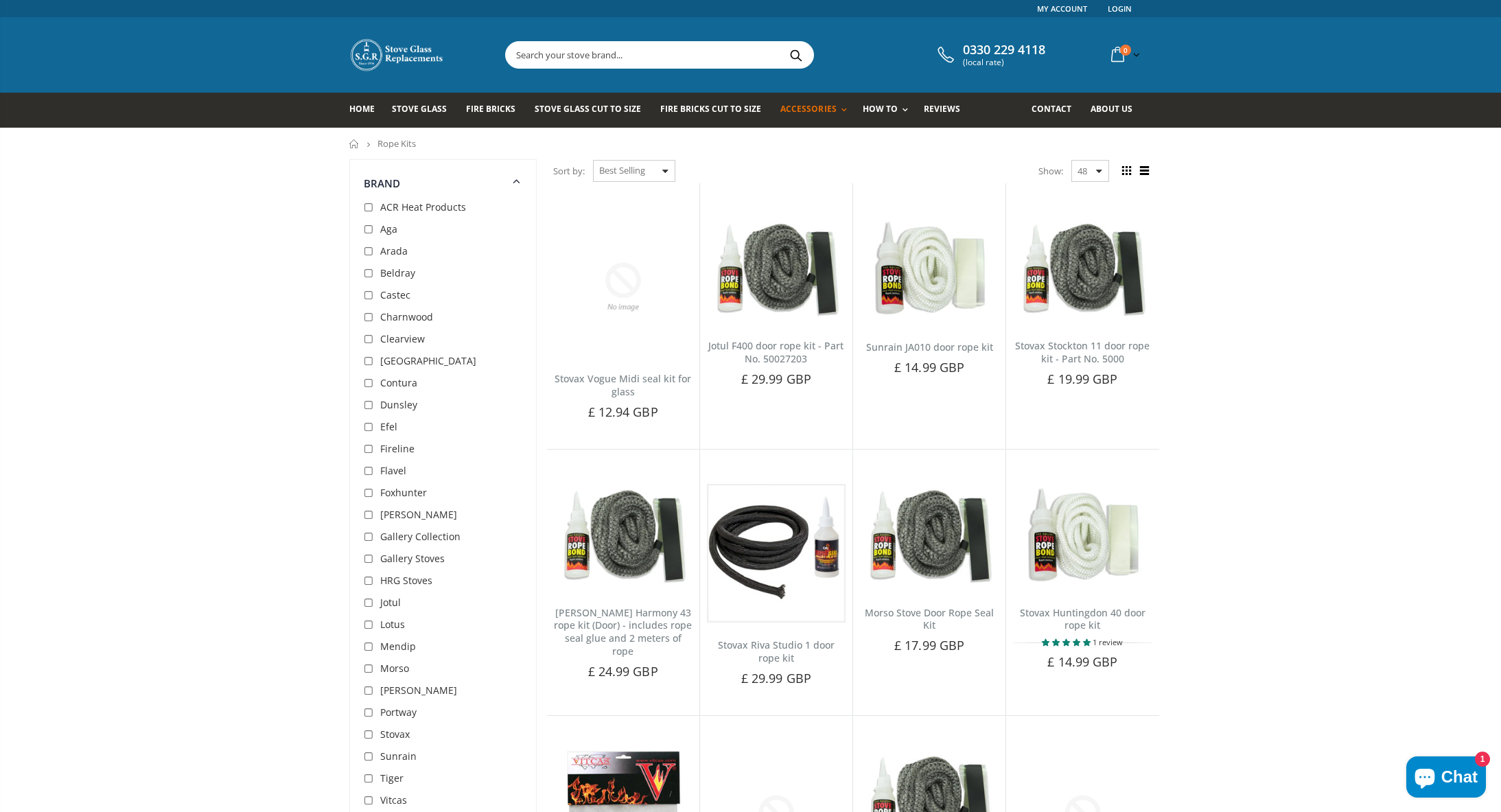
click at [651, 51] on input "text" at bounding box center [737, 55] width 461 height 26
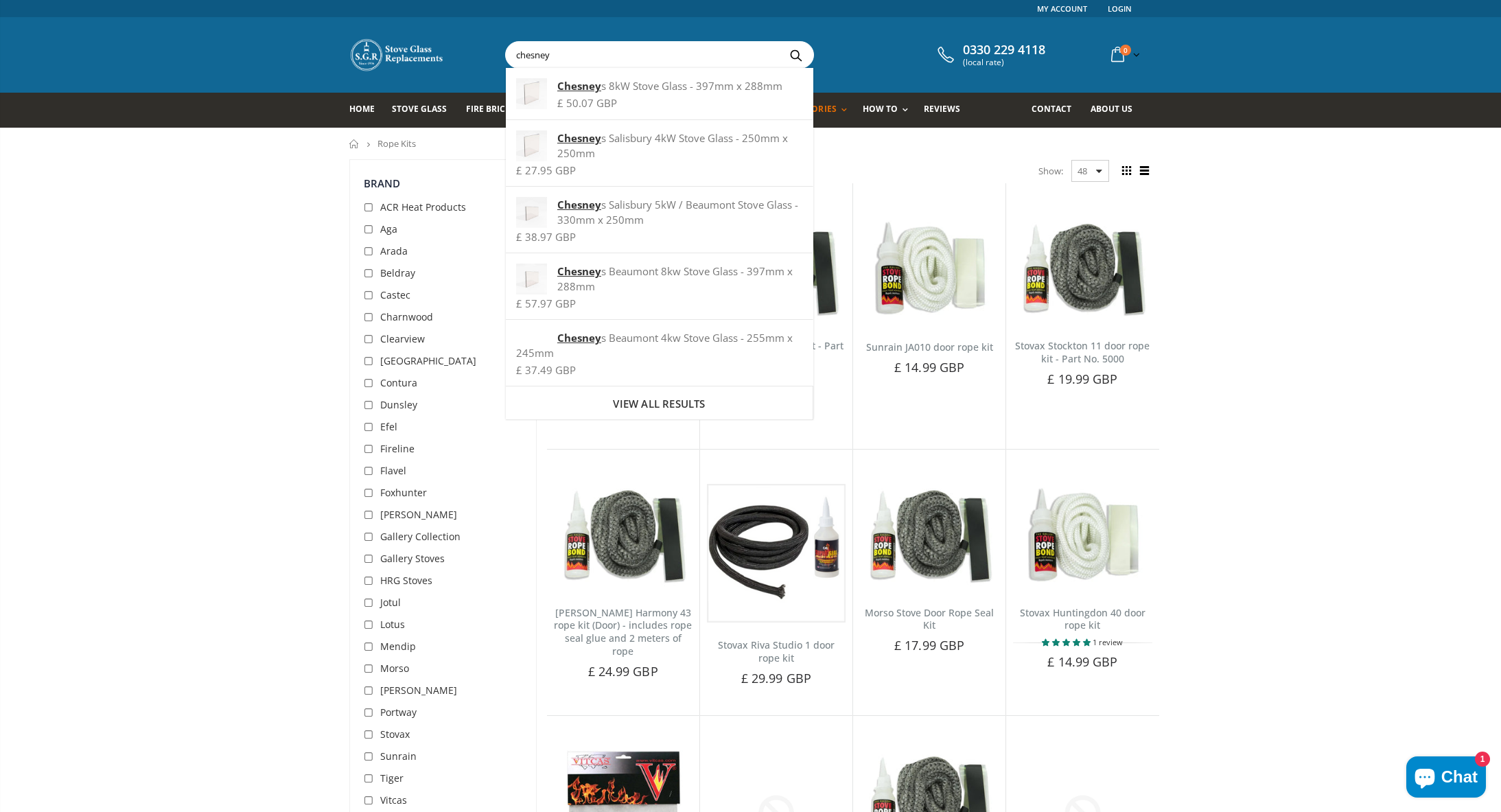
type input "chesney"
click at [795, 54] on button "Search" at bounding box center [797, 55] width 31 height 26
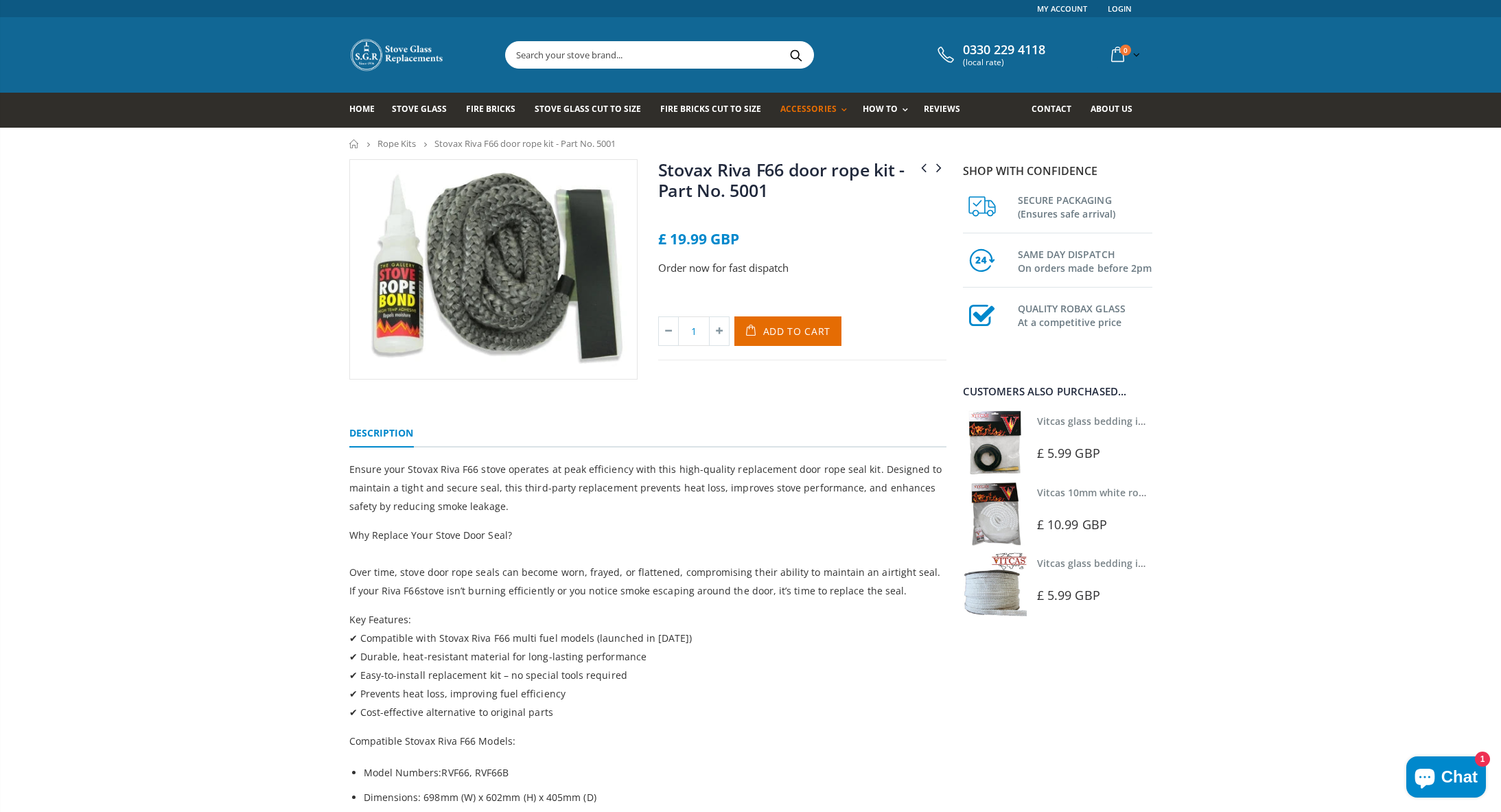
click at [592, 312] on img at bounding box center [493, 269] width 287 height 219
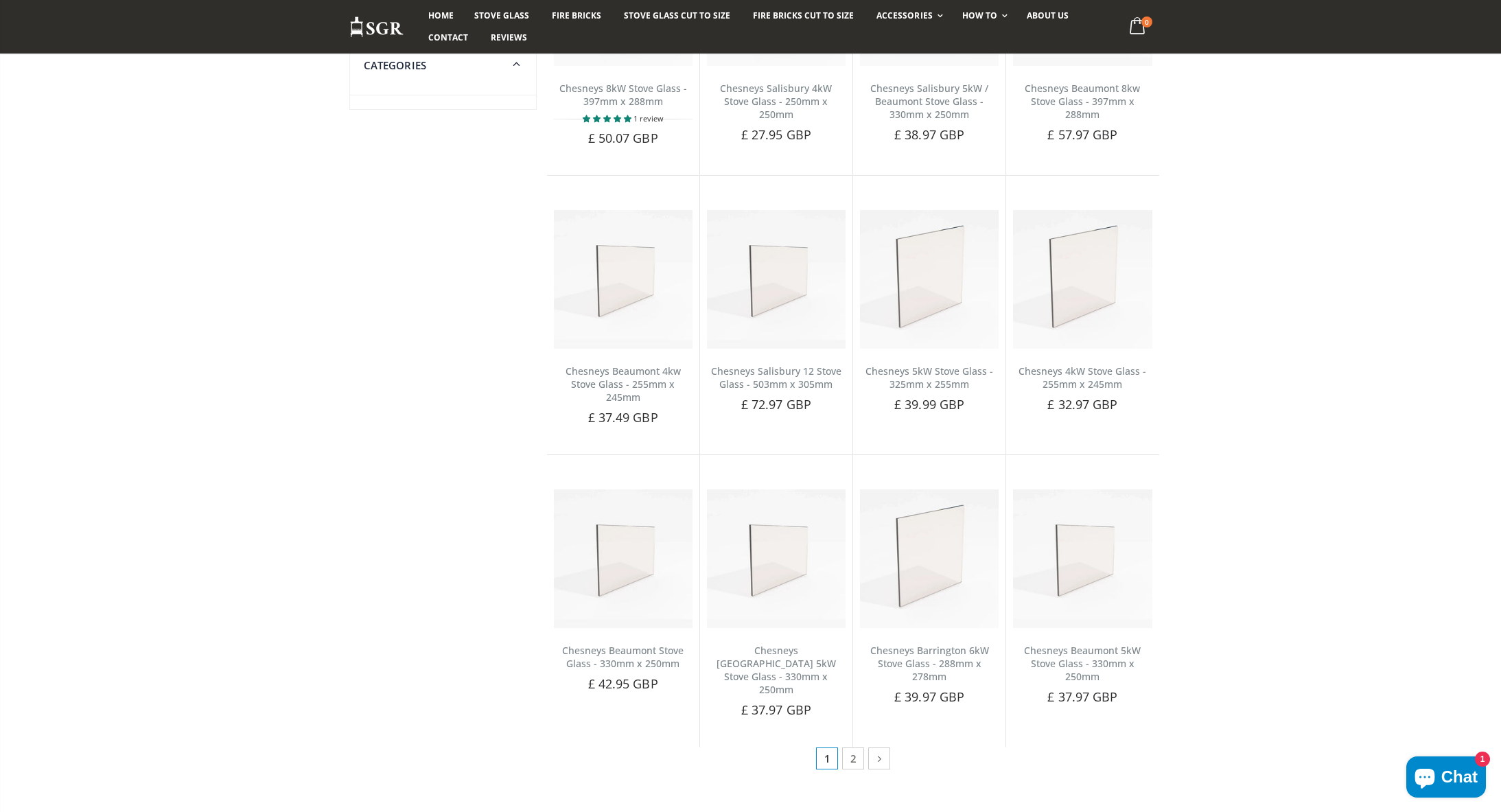
scroll to position [289, 0]
click at [851, 747] on link "2" at bounding box center [853, 758] width 22 height 22
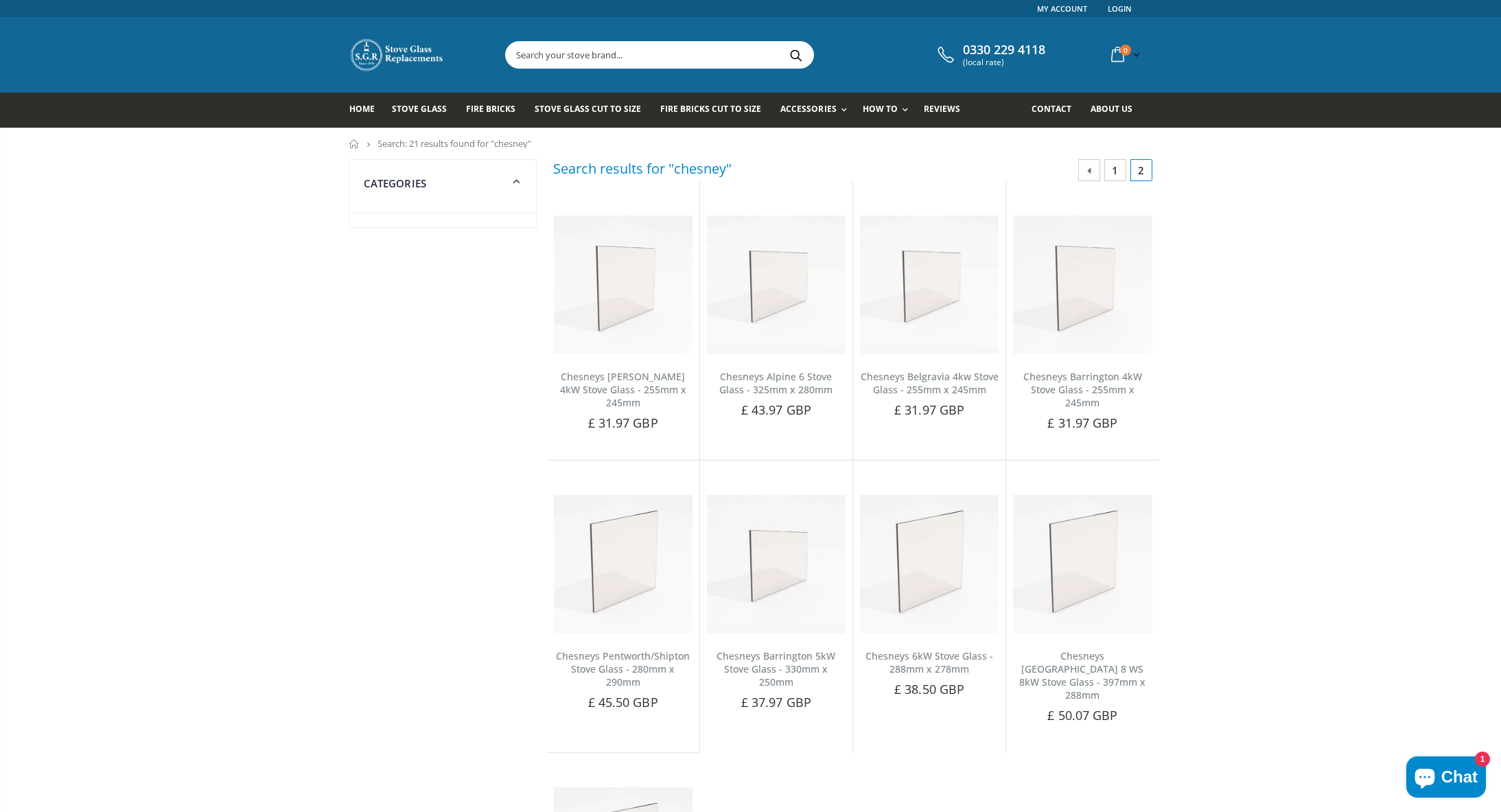
click at [1117, 173] on link "1" at bounding box center [1115, 170] width 22 height 22
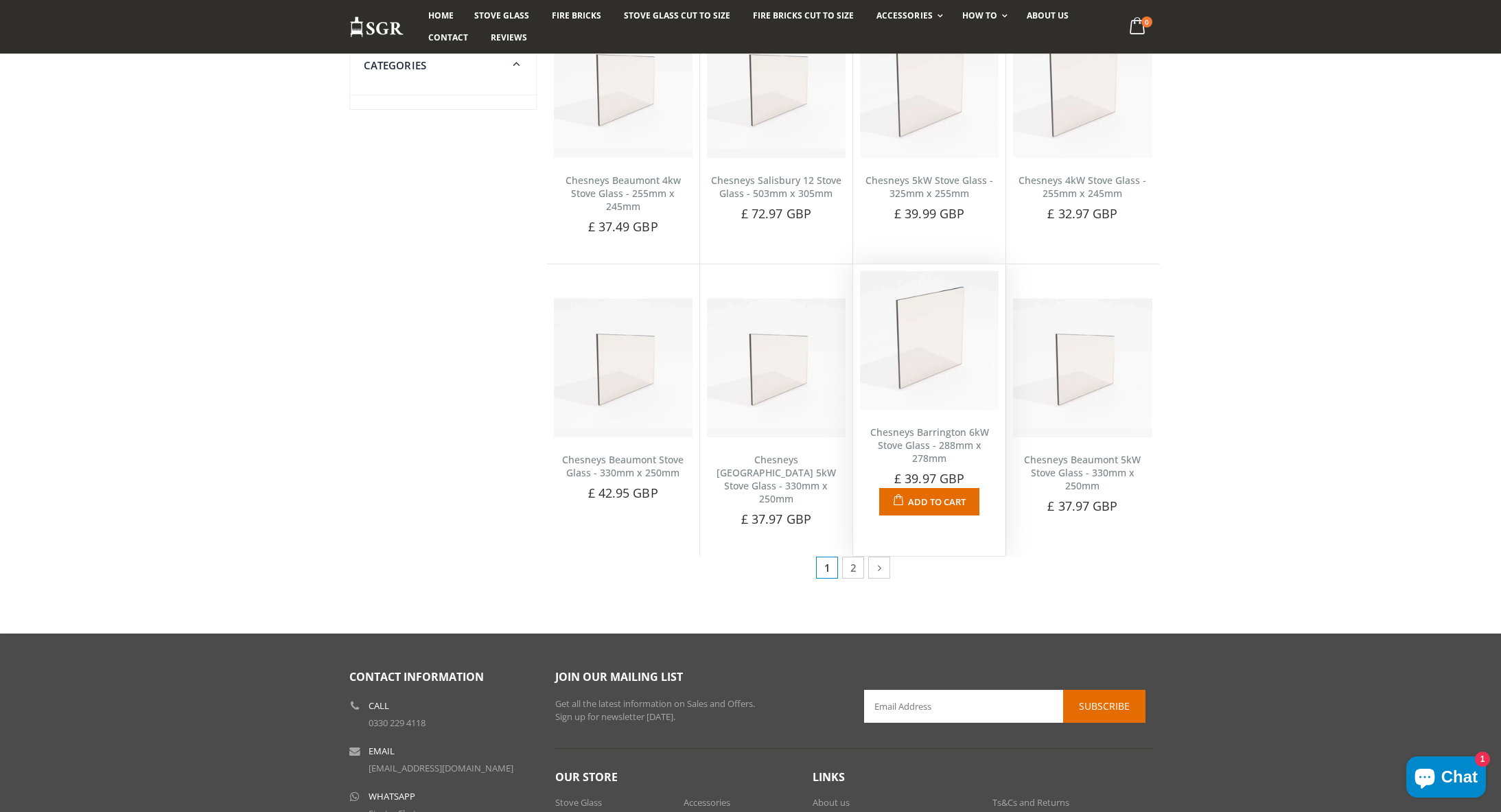
scroll to position [490, 0]
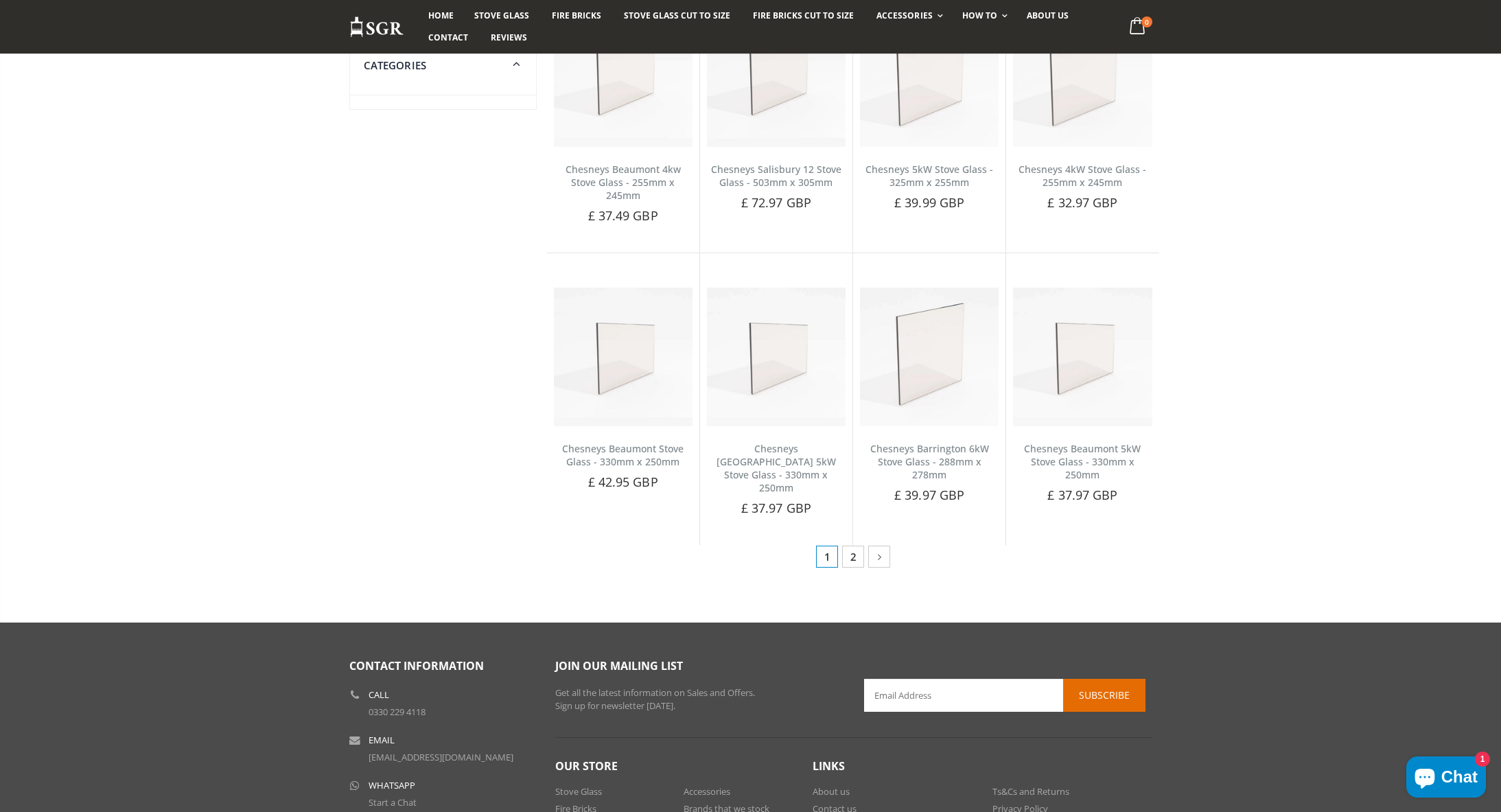
click at [852, 545] on link "2" at bounding box center [853, 556] width 22 height 22
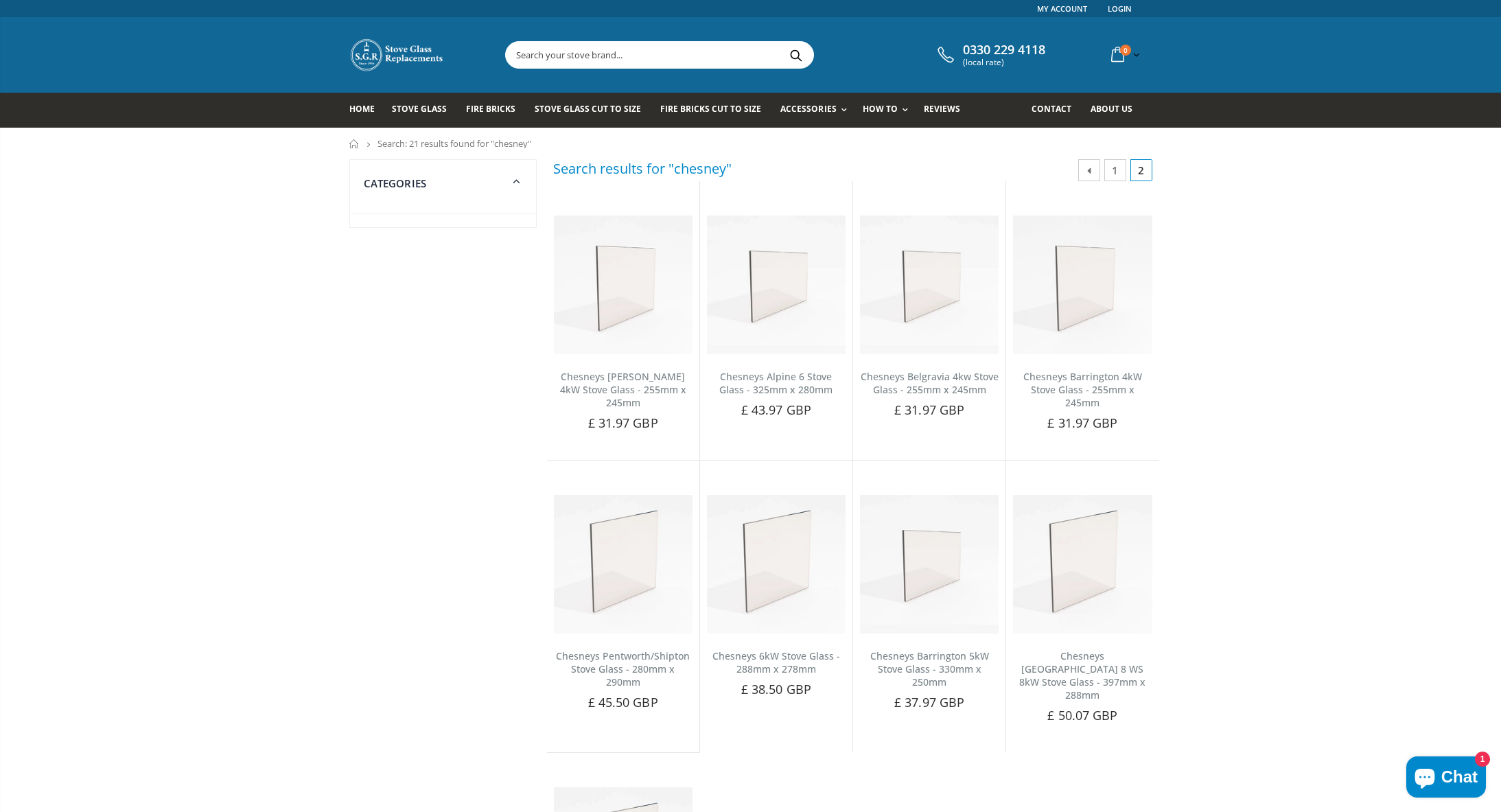
click at [518, 181] on icon at bounding box center [517, 180] width 16 height 16
click at [518, 181] on icon at bounding box center [517, 180] width 18 height 16
click at [490, 111] on span "Fire Bricks" at bounding box center [490, 109] width 49 height 12
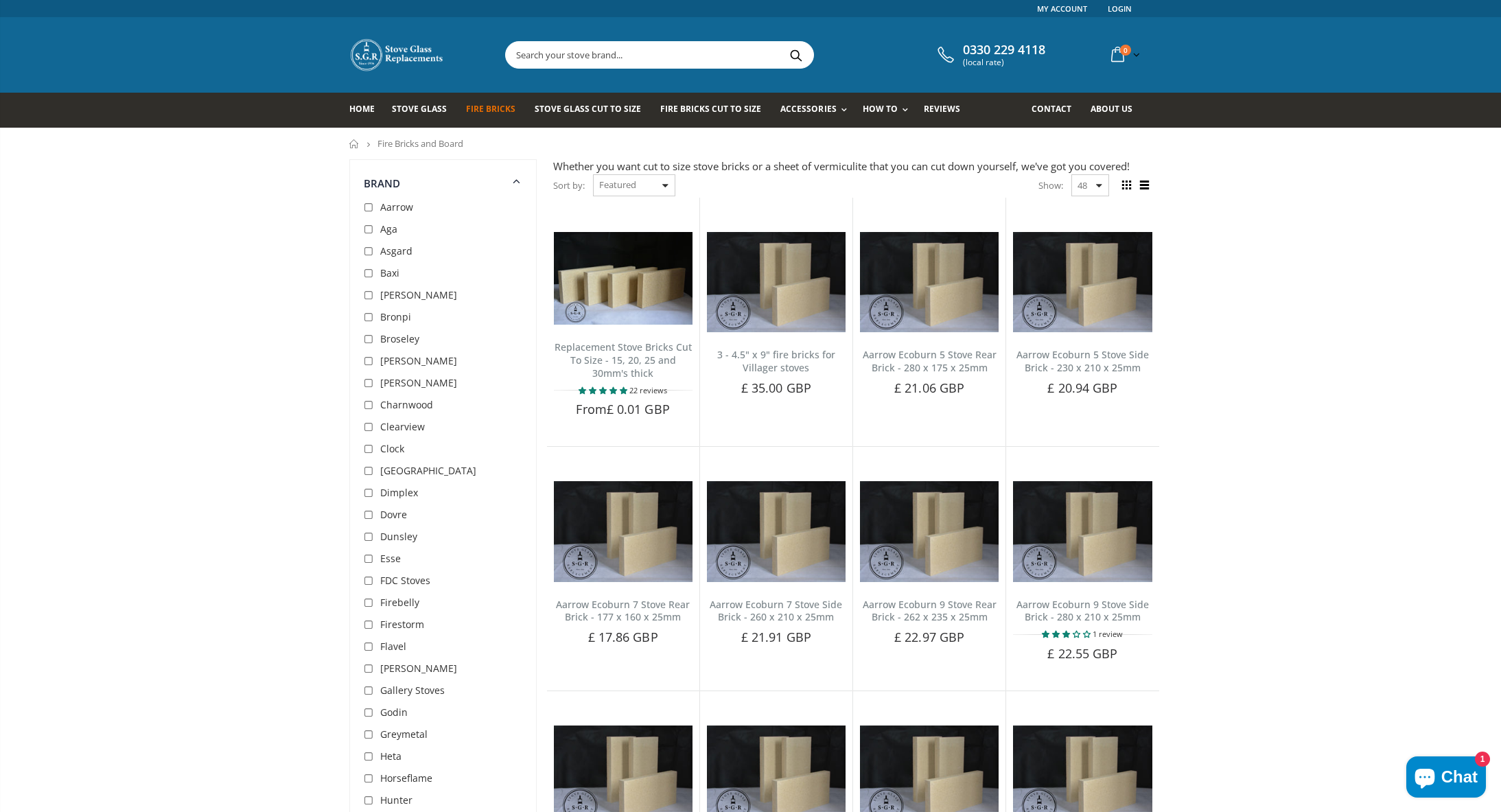
click at [597, 53] on input "text" at bounding box center [737, 55] width 461 height 26
type input "v"
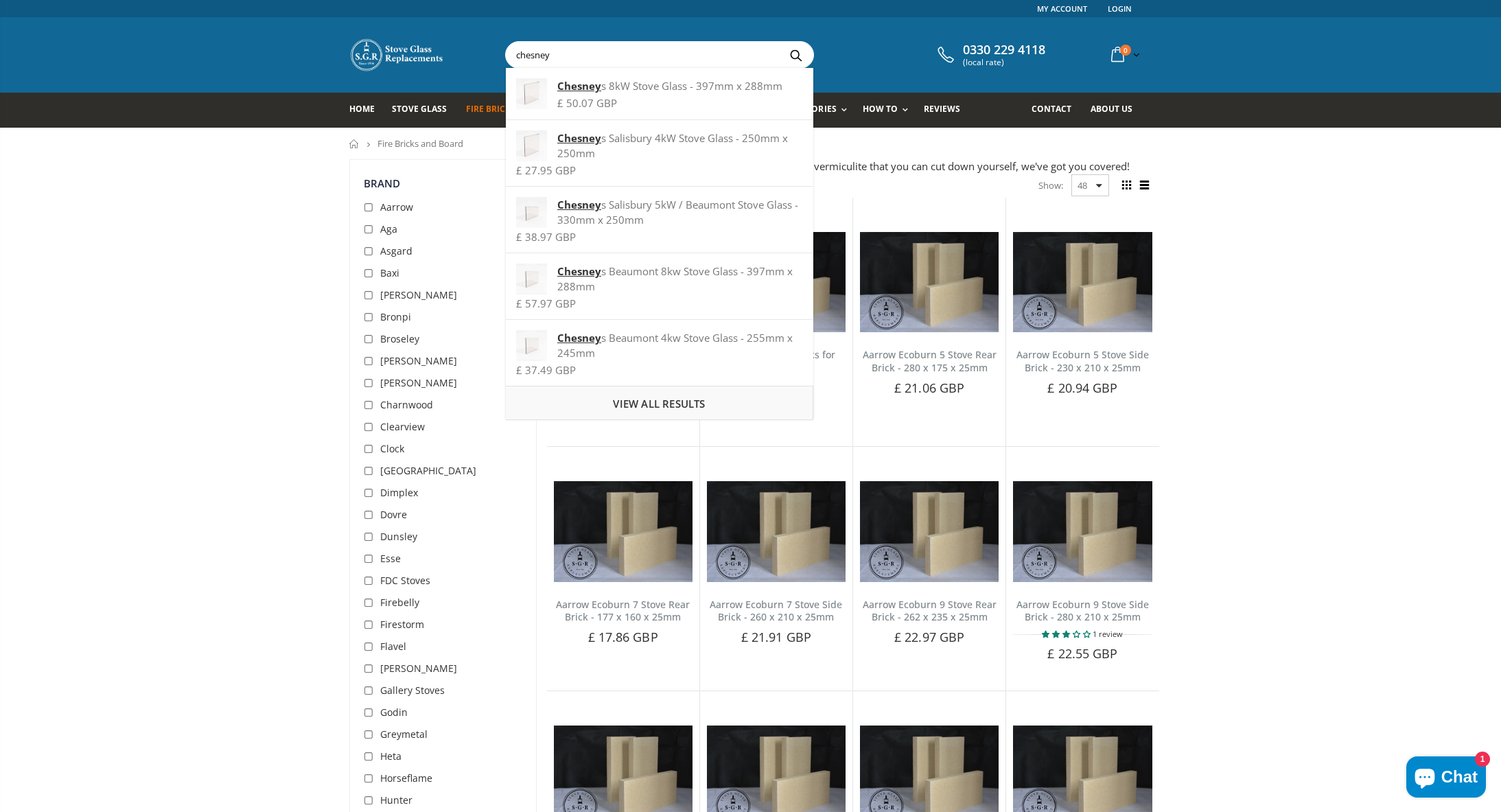
type input "chesney"
click at [667, 401] on span "View all results" at bounding box center [659, 403] width 92 height 14
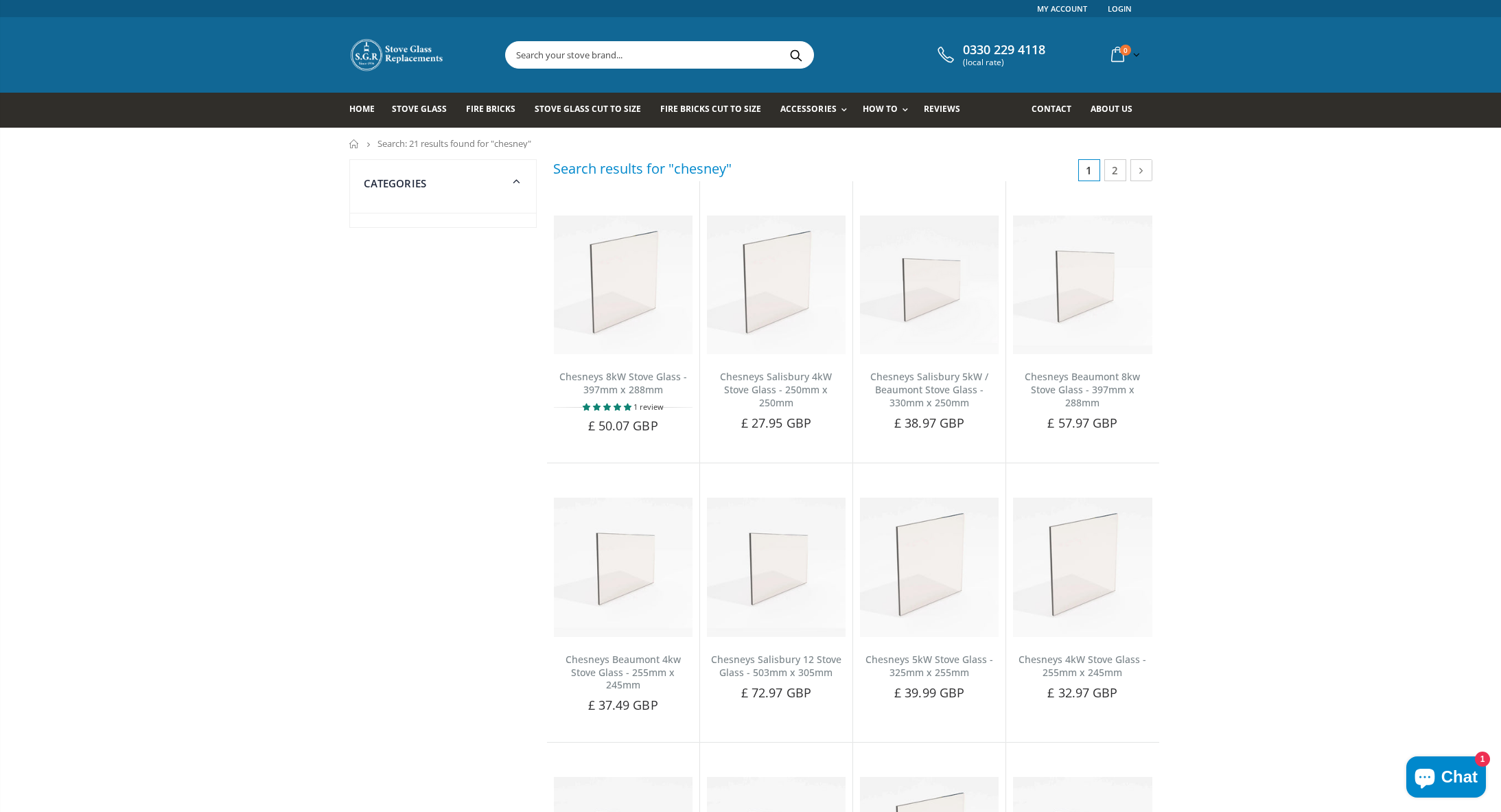
click at [534, 53] on input "text" at bounding box center [737, 55] width 461 height 26
click at [496, 108] on span "Fire Bricks" at bounding box center [490, 109] width 49 height 12
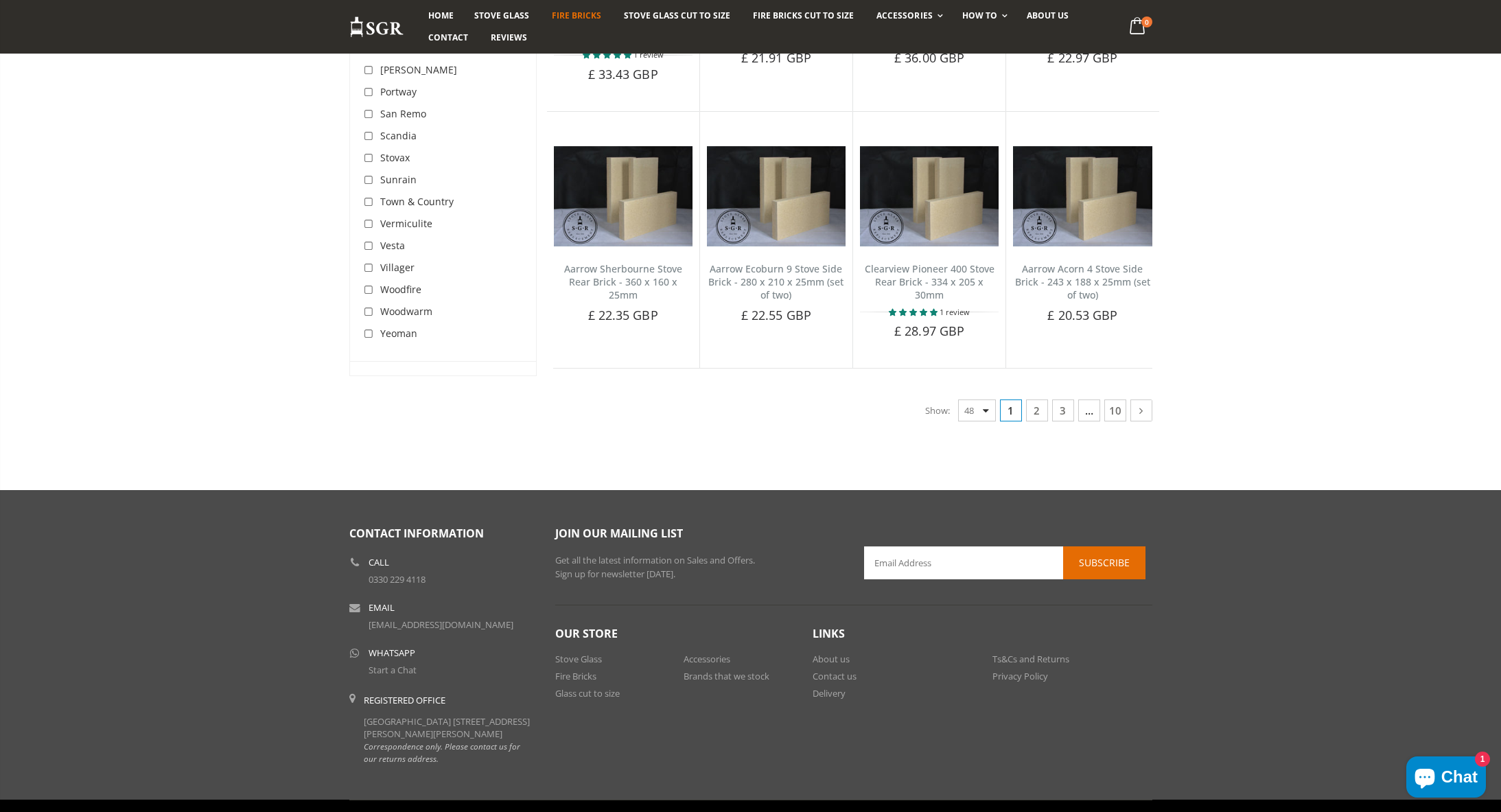
scroll to position [2780, 0]
click at [1117, 400] on link "10" at bounding box center [1115, 411] width 22 height 22
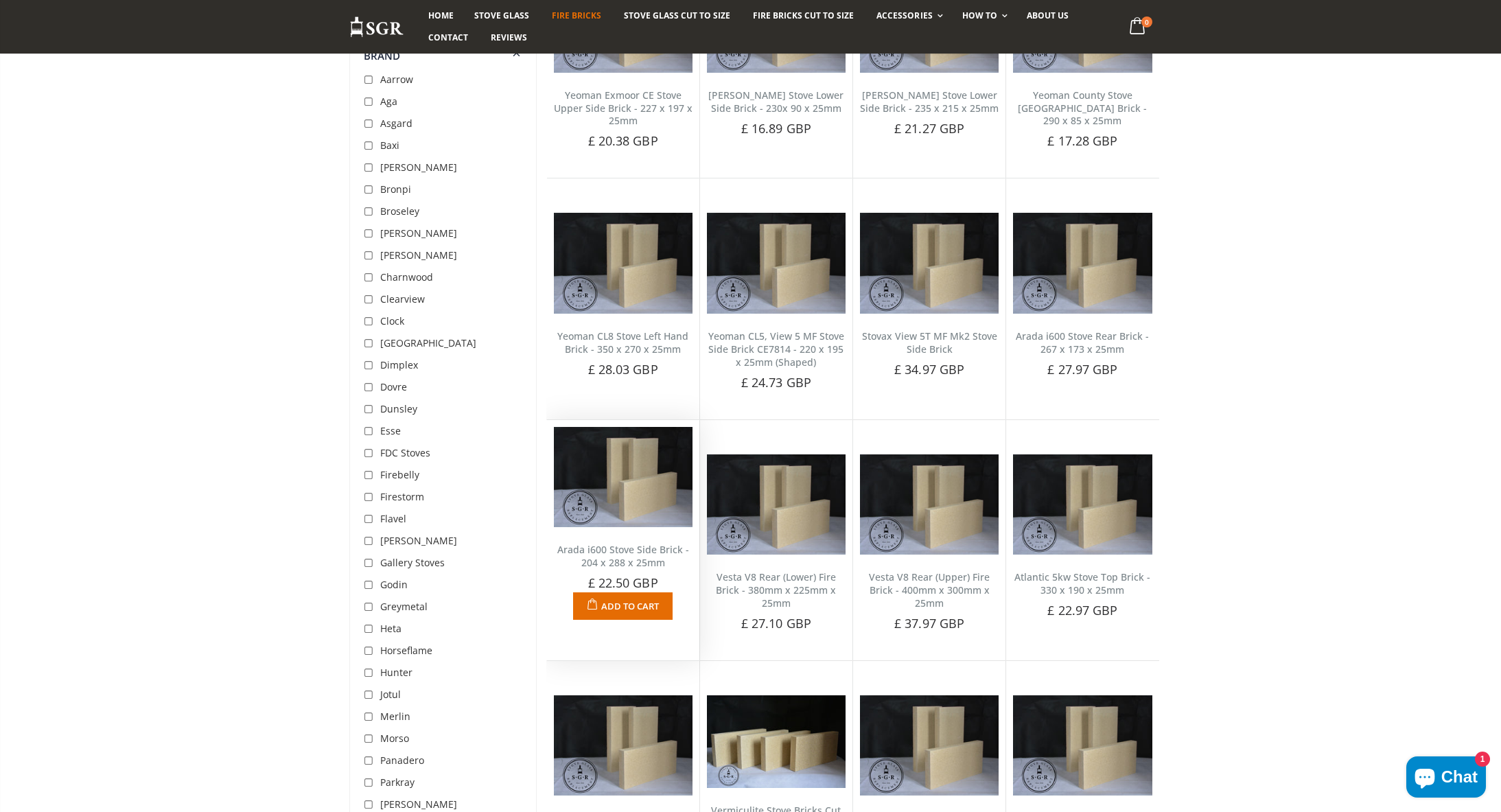
scroll to position [1973, 0]
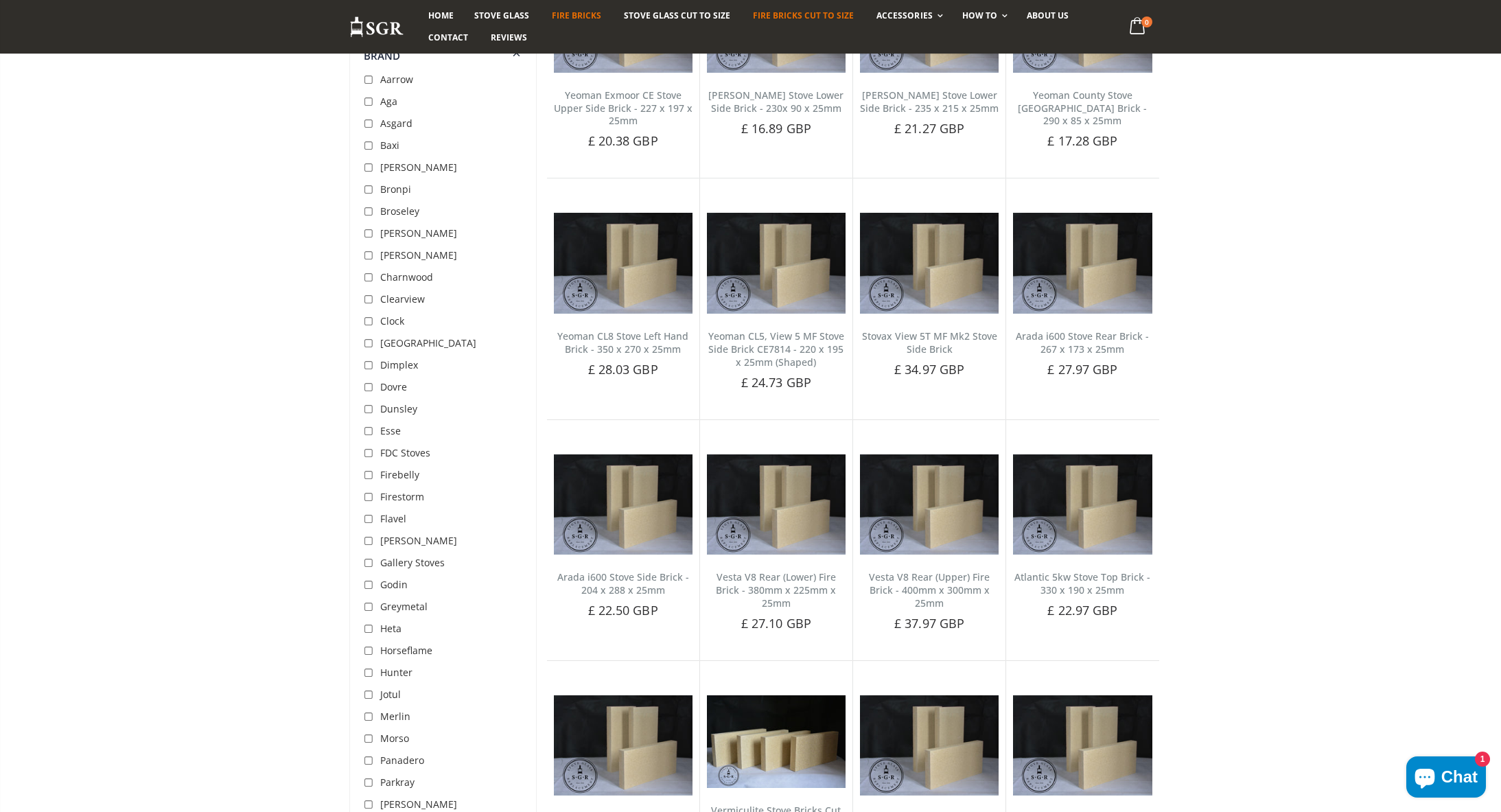
click at [813, 15] on span "Fire Bricks Cut To Size" at bounding box center [803, 15] width 101 height 12
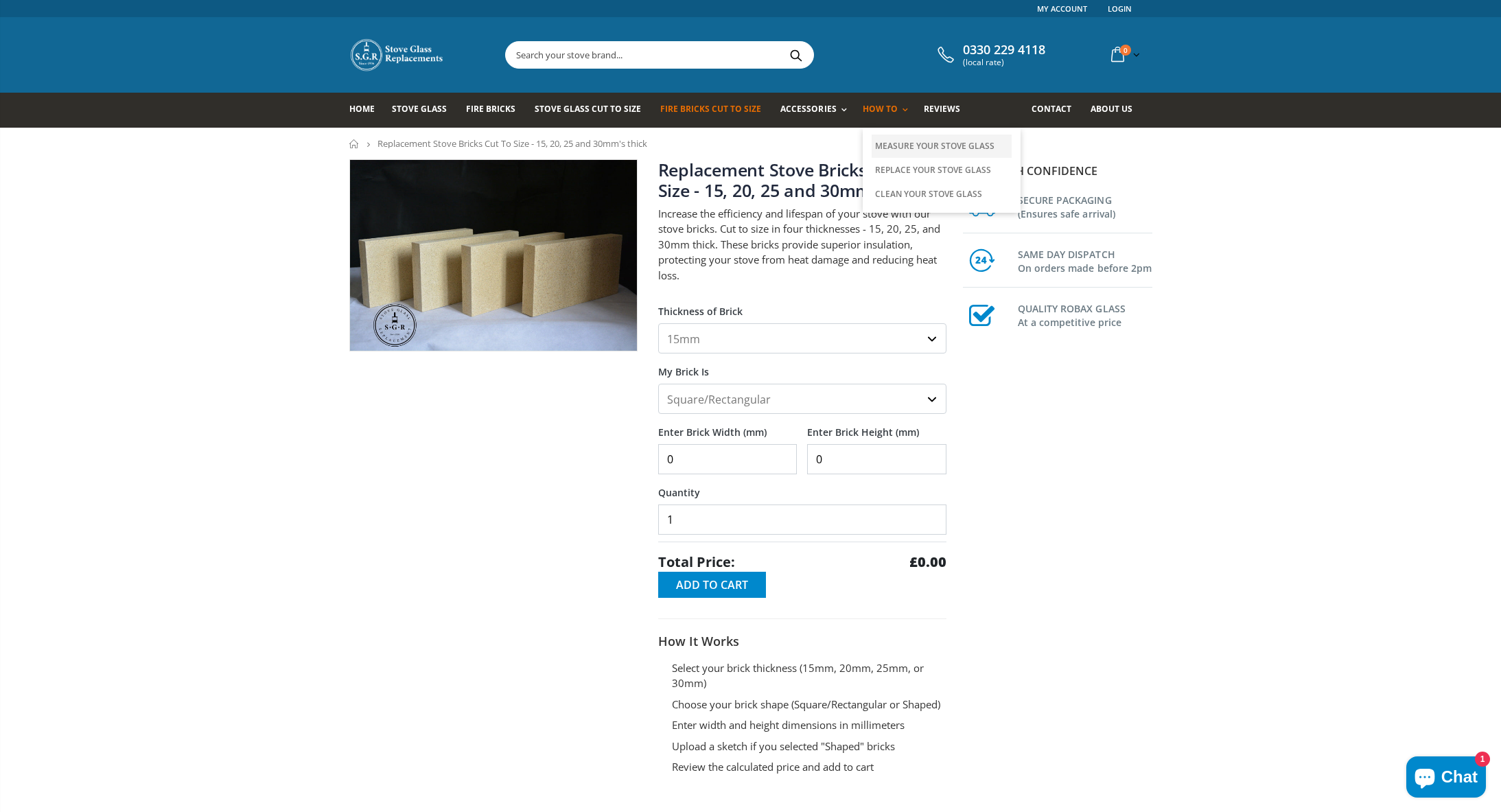
click at [895, 144] on link "Measure Your Stove Glass" at bounding box center [941, 146] width 140 height 23
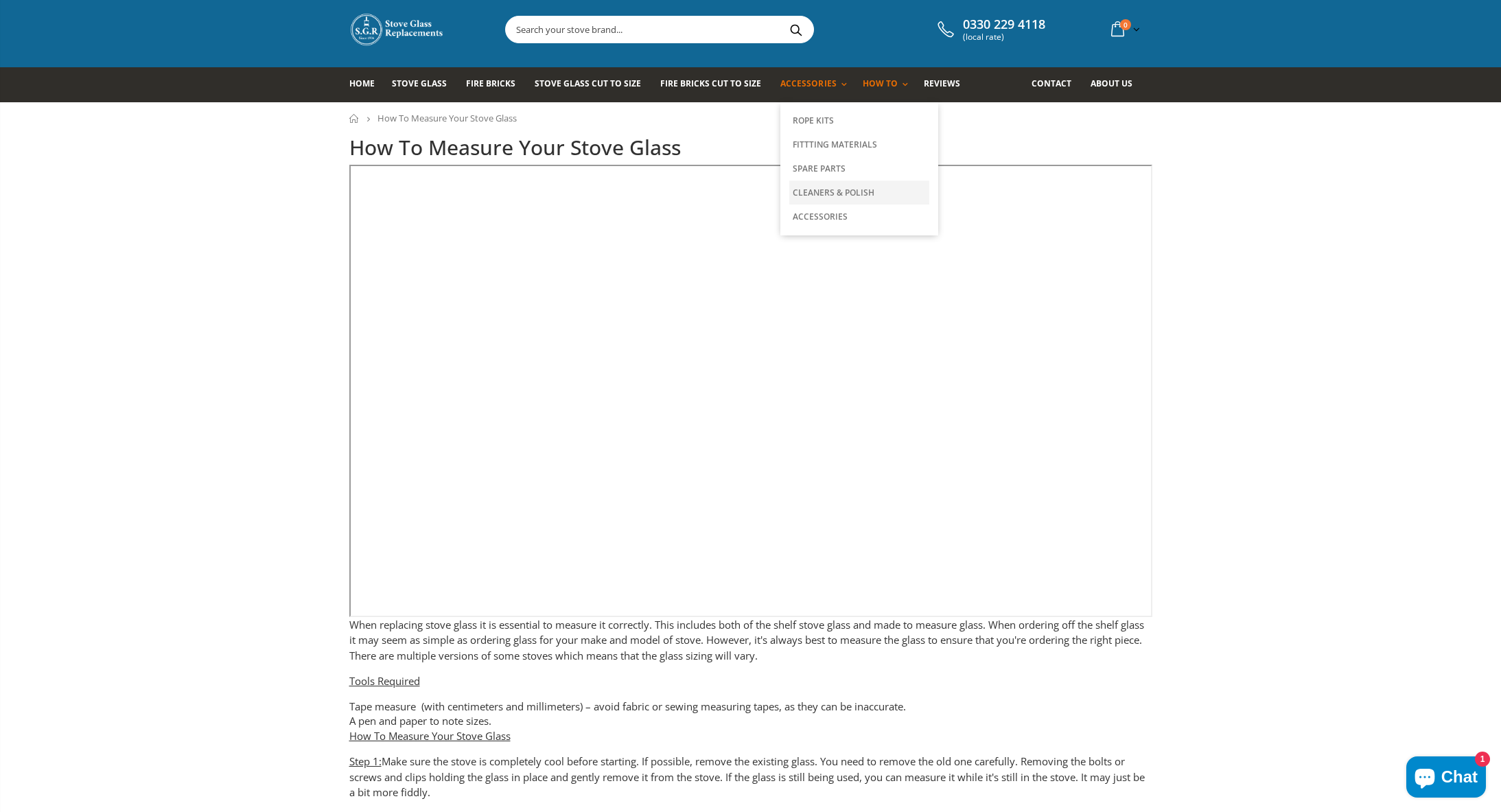
scroll to position [30, 0]
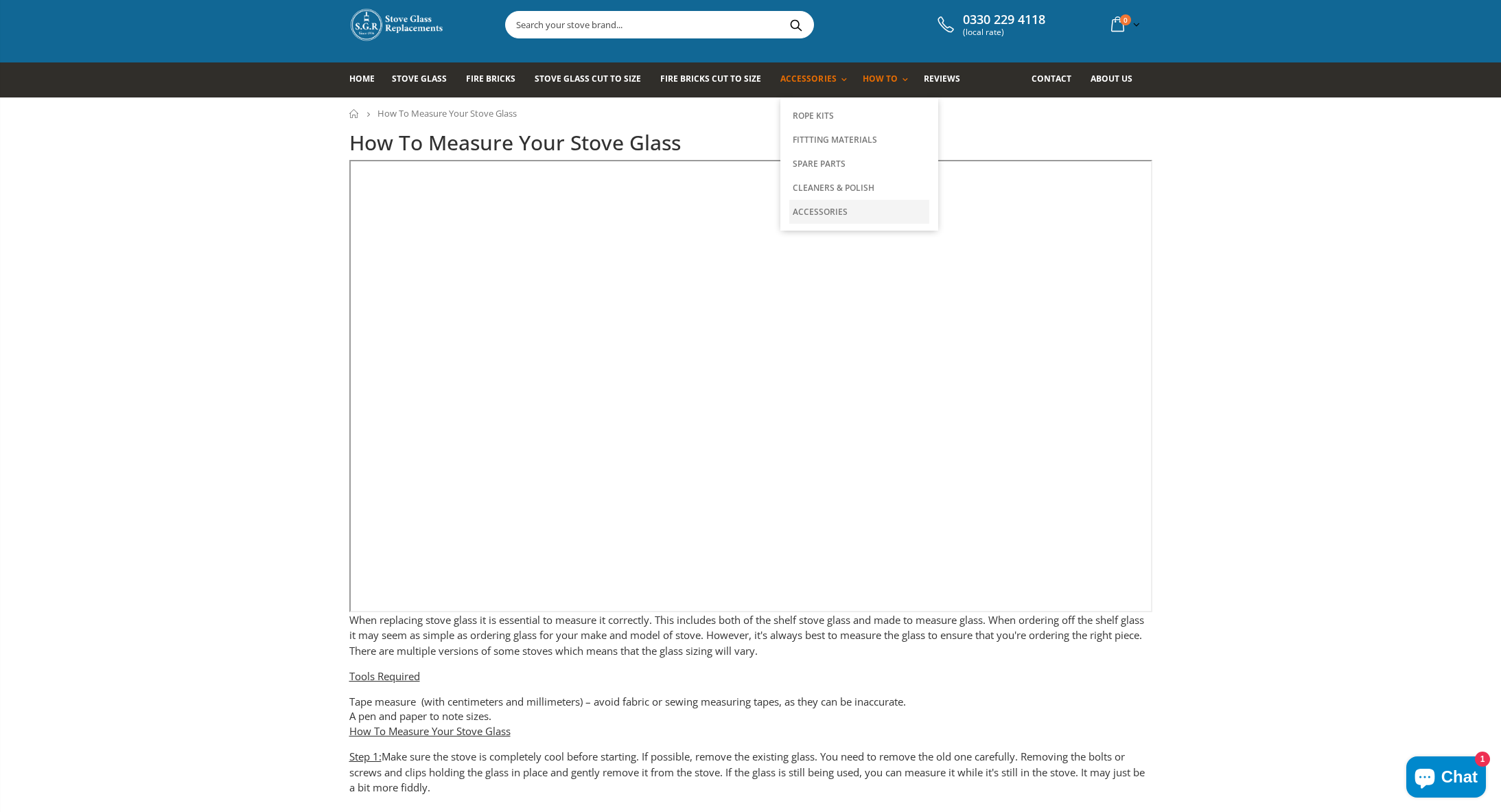
click at [813, 212] on link "Accessories" at bounding box center [859, 212] width 140 height 24
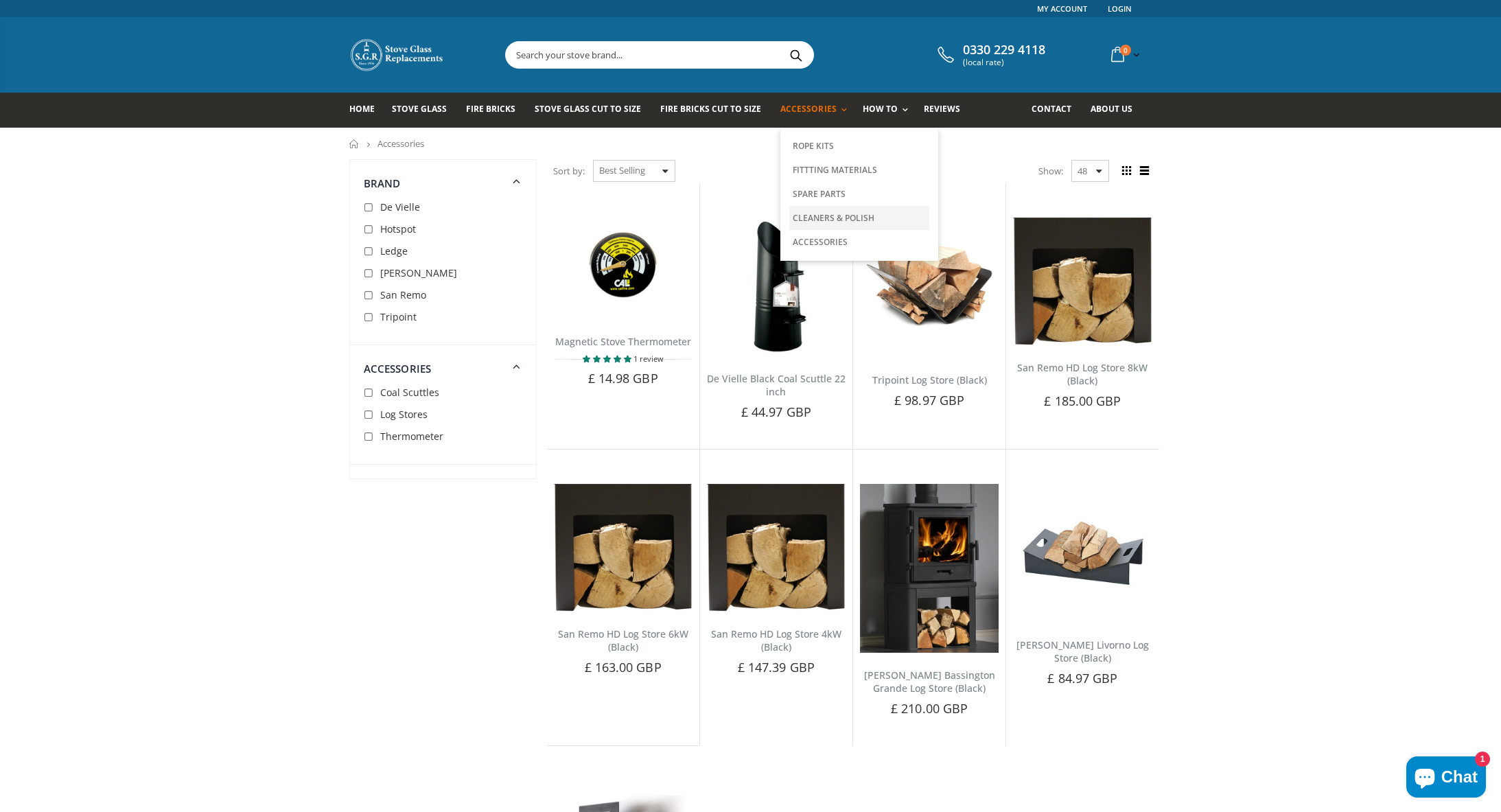
click at [812, 217] on link "Cleaners & Polish" at bounding box center [859, 217] width 140 height 24
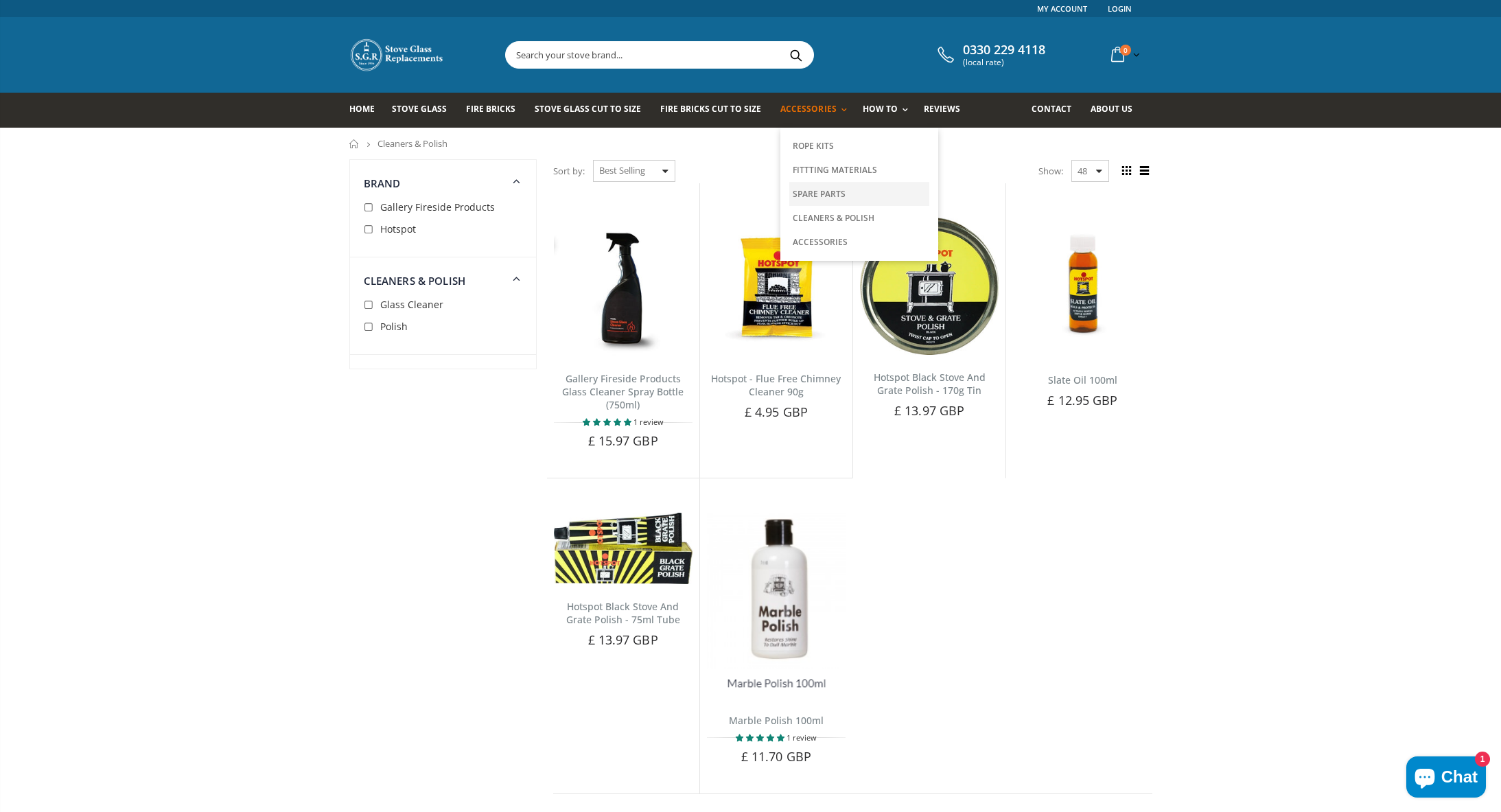
click at [820, 193] on link "Spare Parts" at bounding box center [859, 193] width 140 height 24
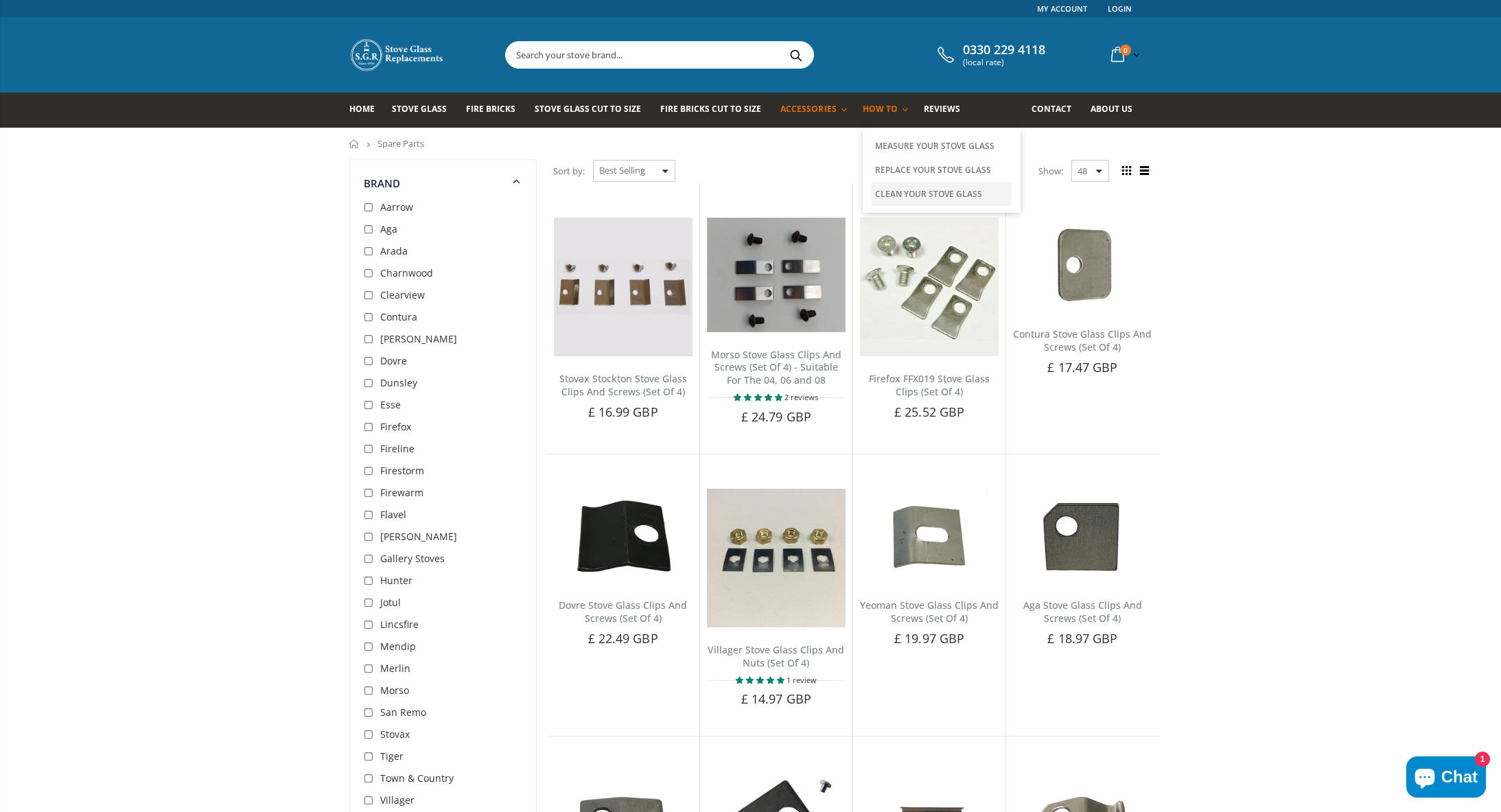
click at [907, 191] on link "Clean Your Stove Glass" at bounding box center [941, 193] width 140 height 24
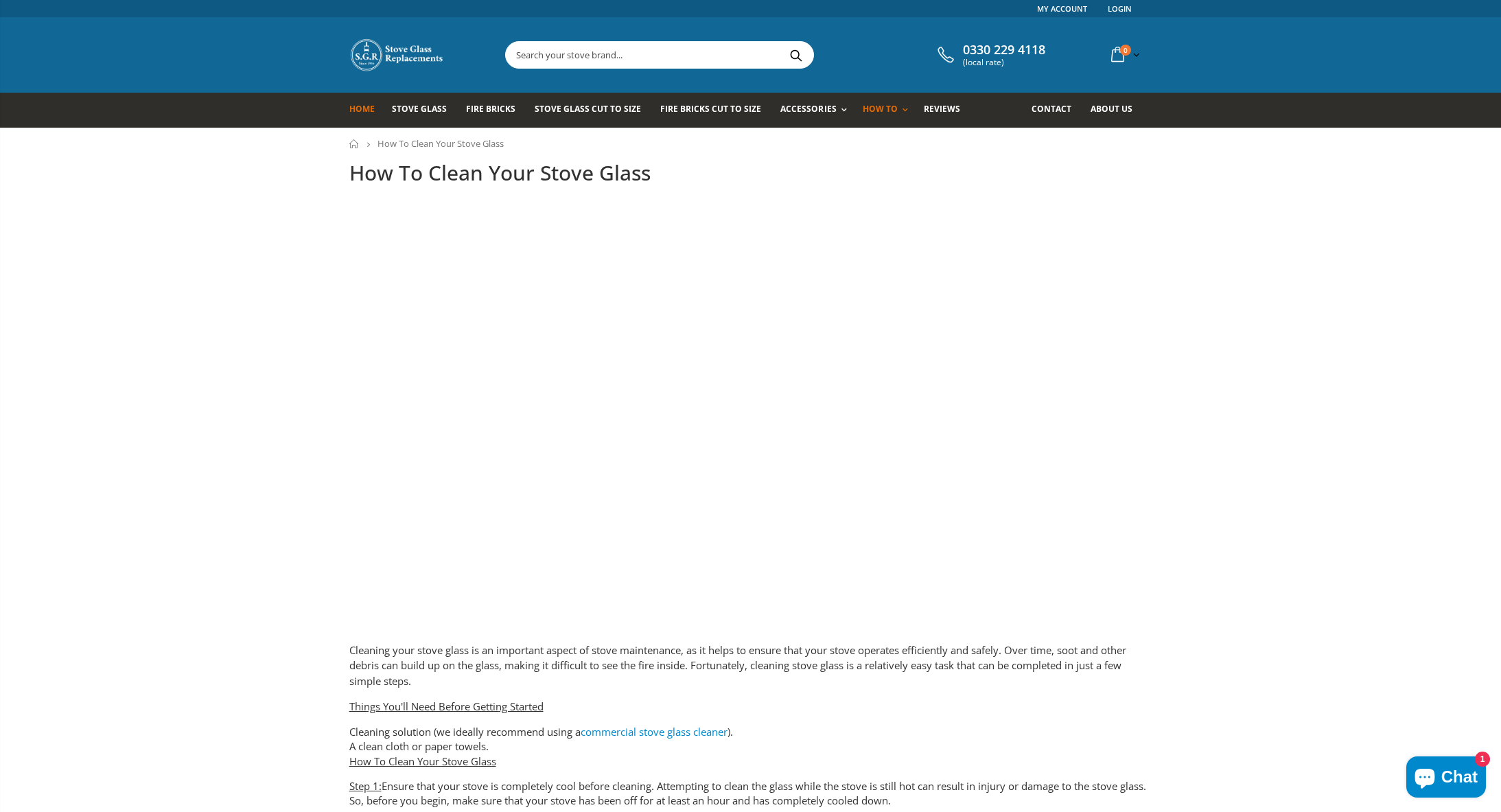
click at [359, 108] on span "Home" at bounding box center [362, 109] width 26 height 12
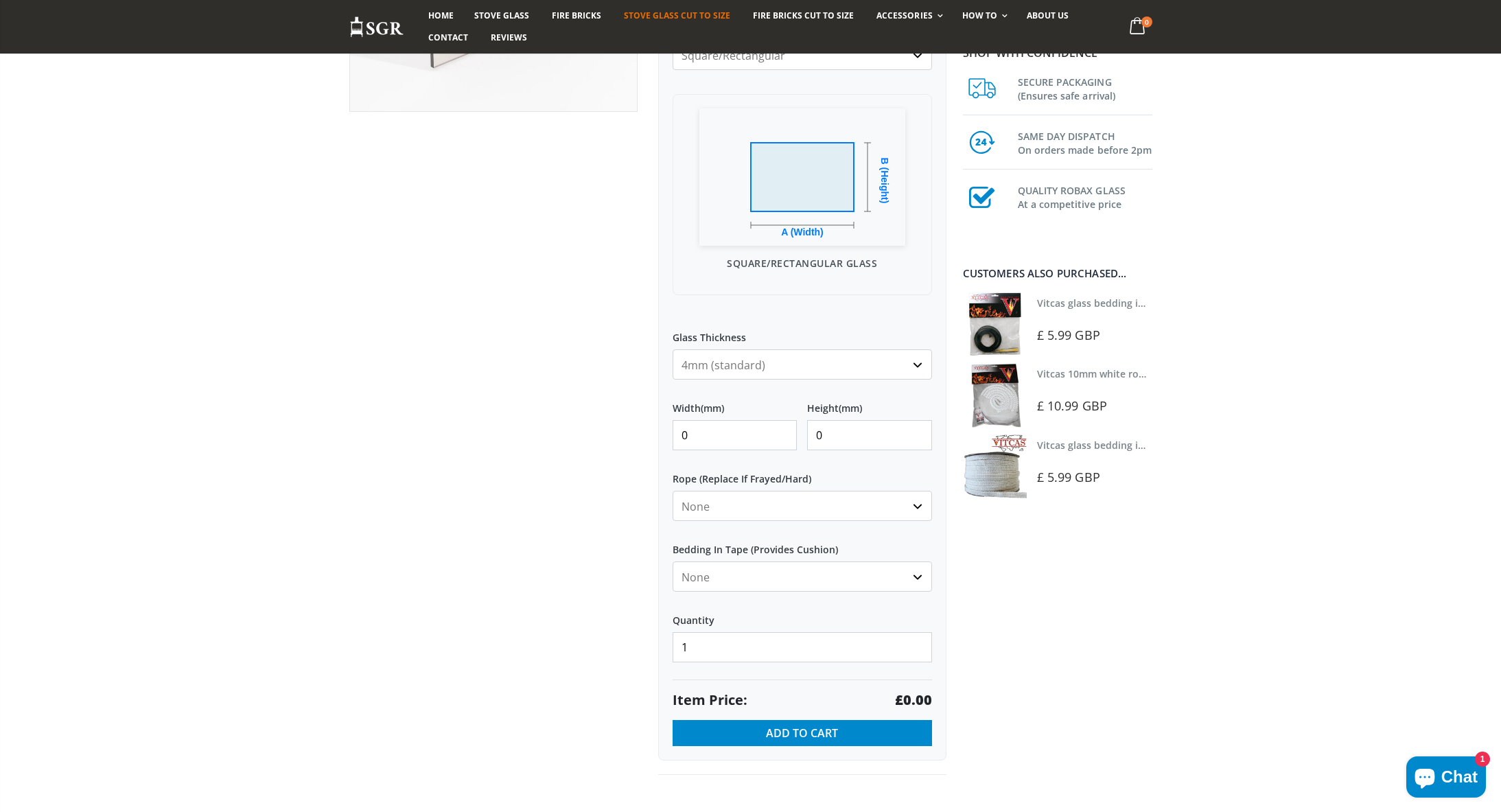
scroll to position [355, 0]
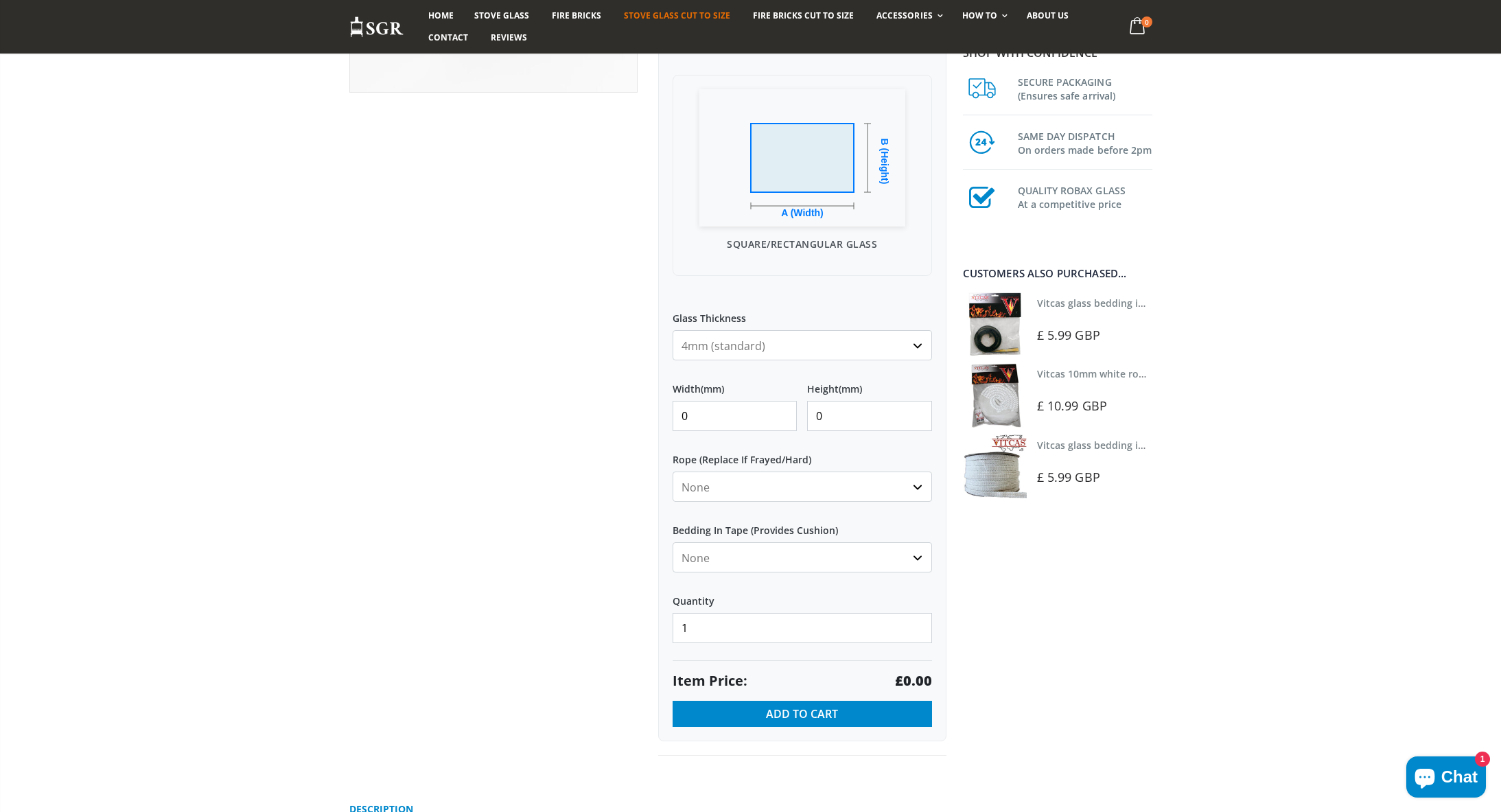
click at [717, 417] on input "0" at bounding box center [735, 415] width 125 height 30
type input "260"
click at [845, 416] on input "0" at bounding box center [869, 415] width 125 height 30
type input "320"
click at [881, 597] on label "Quantity" at bounding box center [802, 595] width 259 height 25
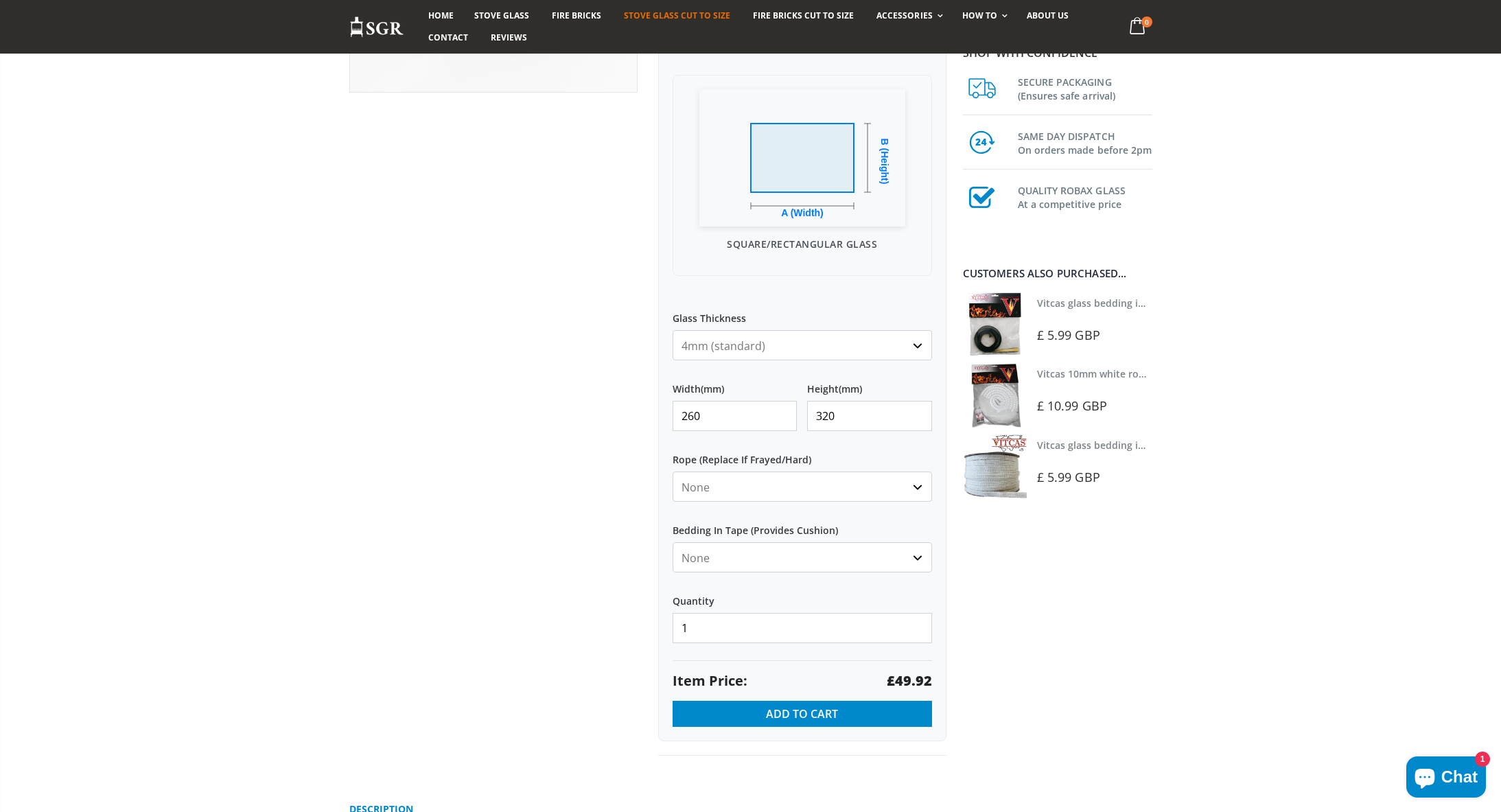
click at [881, 613] on input "1" at bounding box center [802, 627] width 259 height 30
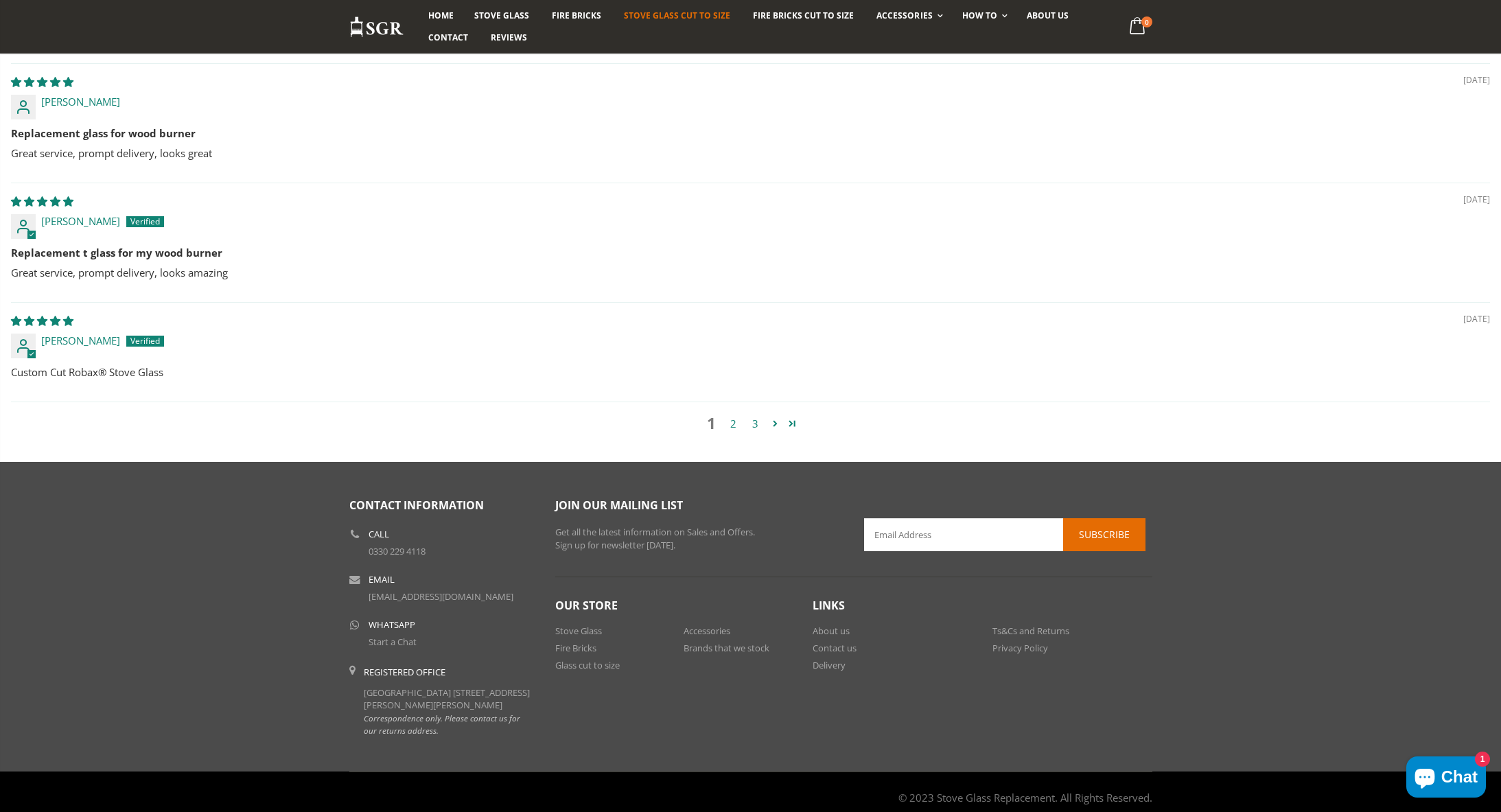
scroll to position [3187, 0]
click at [835, 660] on link "Delivery" at bounding box center [829, 666] width 33 height 12
click at [820, 659] on link "Delivery" at bounding box center [829, 665] width 33 height 12
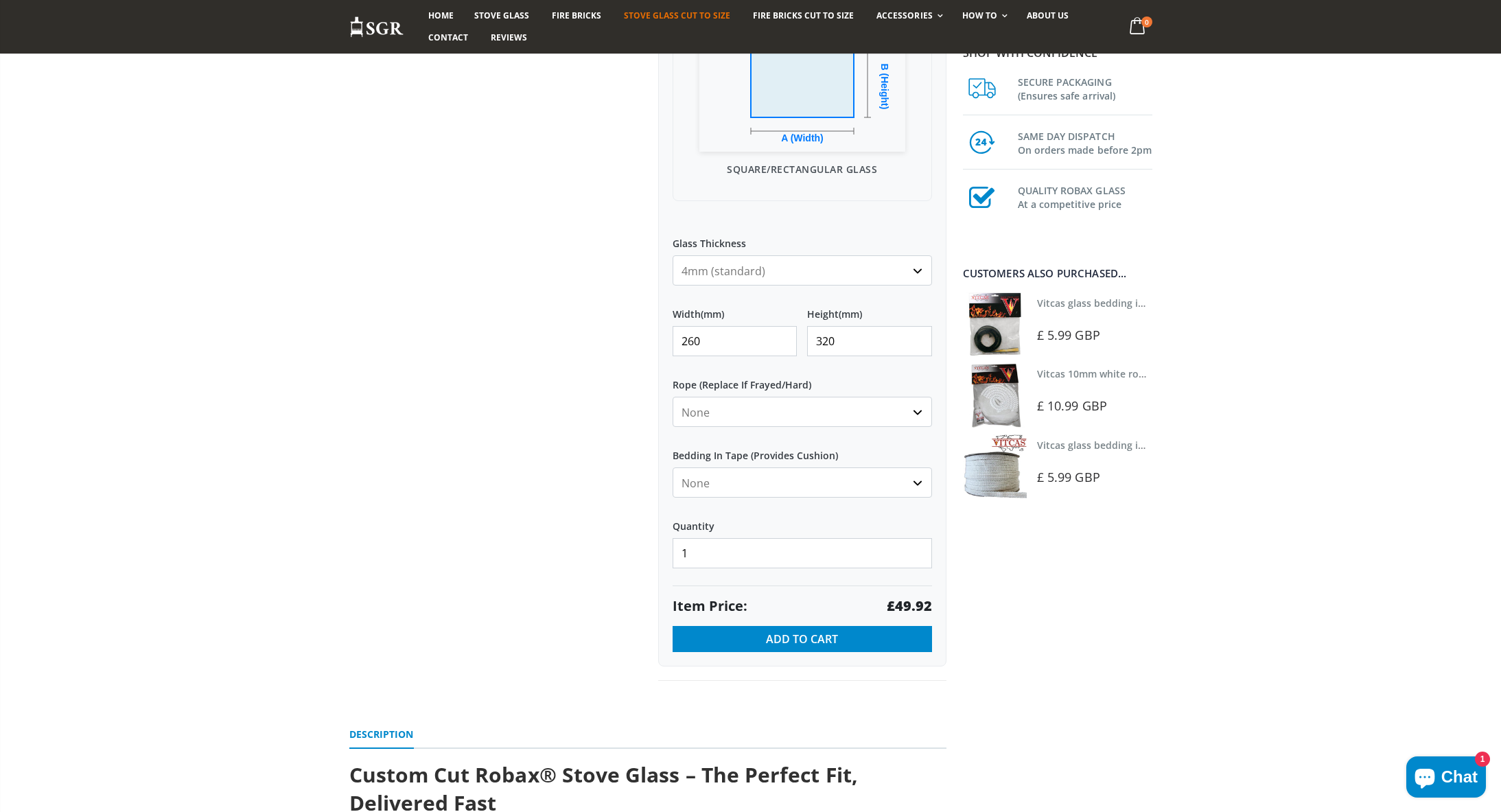
scroll to position [452, 0]
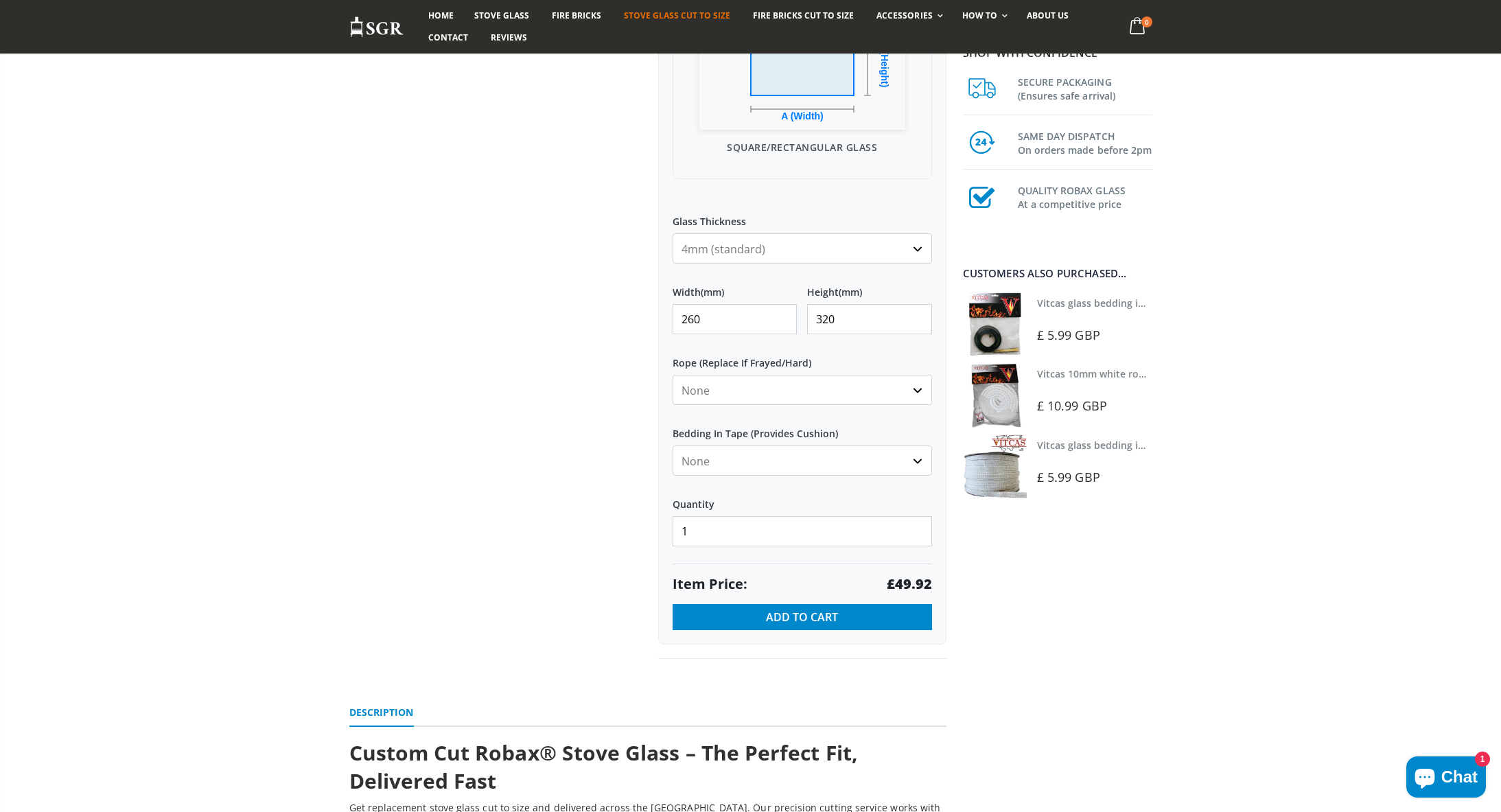
select select "12mm-black"
select select "none"
select select "12mm-black"
select select "black"
click at [1081, 303] on link "Vitcas glass bedding in tape - 2mm x 10mm x 2 meters" at bounding box center [1165, 303] width 256 height 13
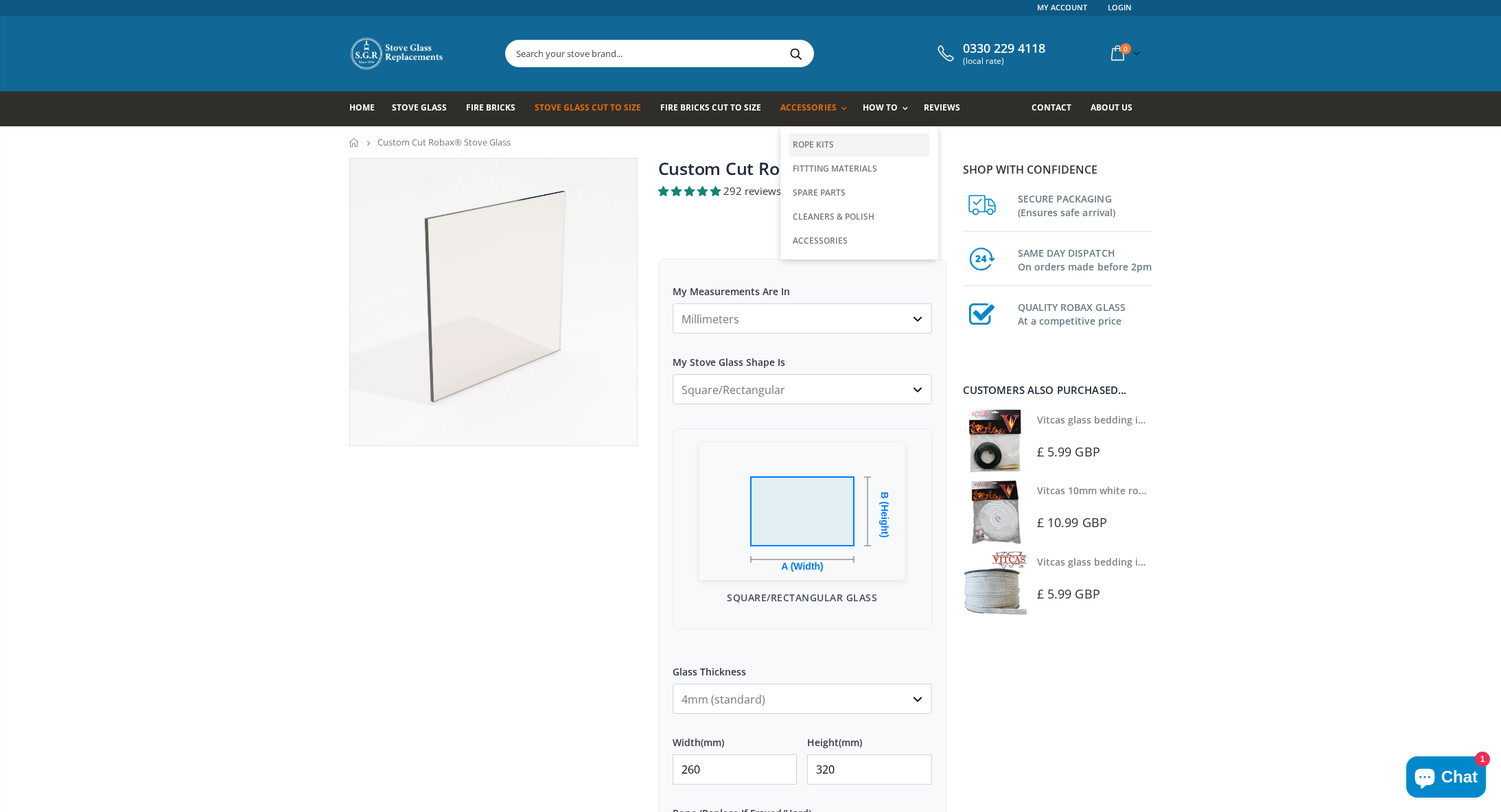
scroll to position [1, 0]
click at [804, 140] on link "Rope Kits" at bounding box center [859, 146] width 140 height 23
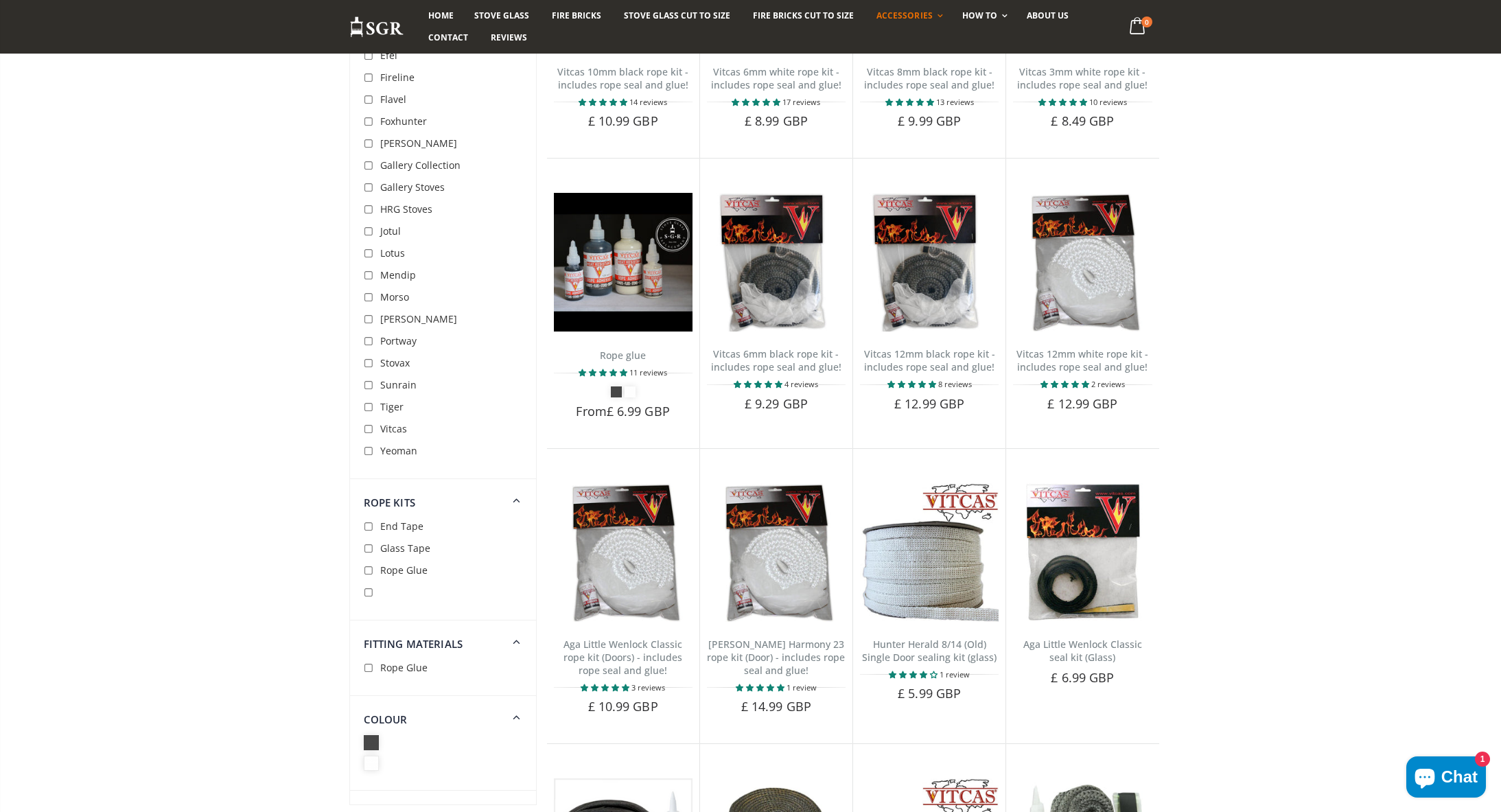
scroll to position [603, 0]
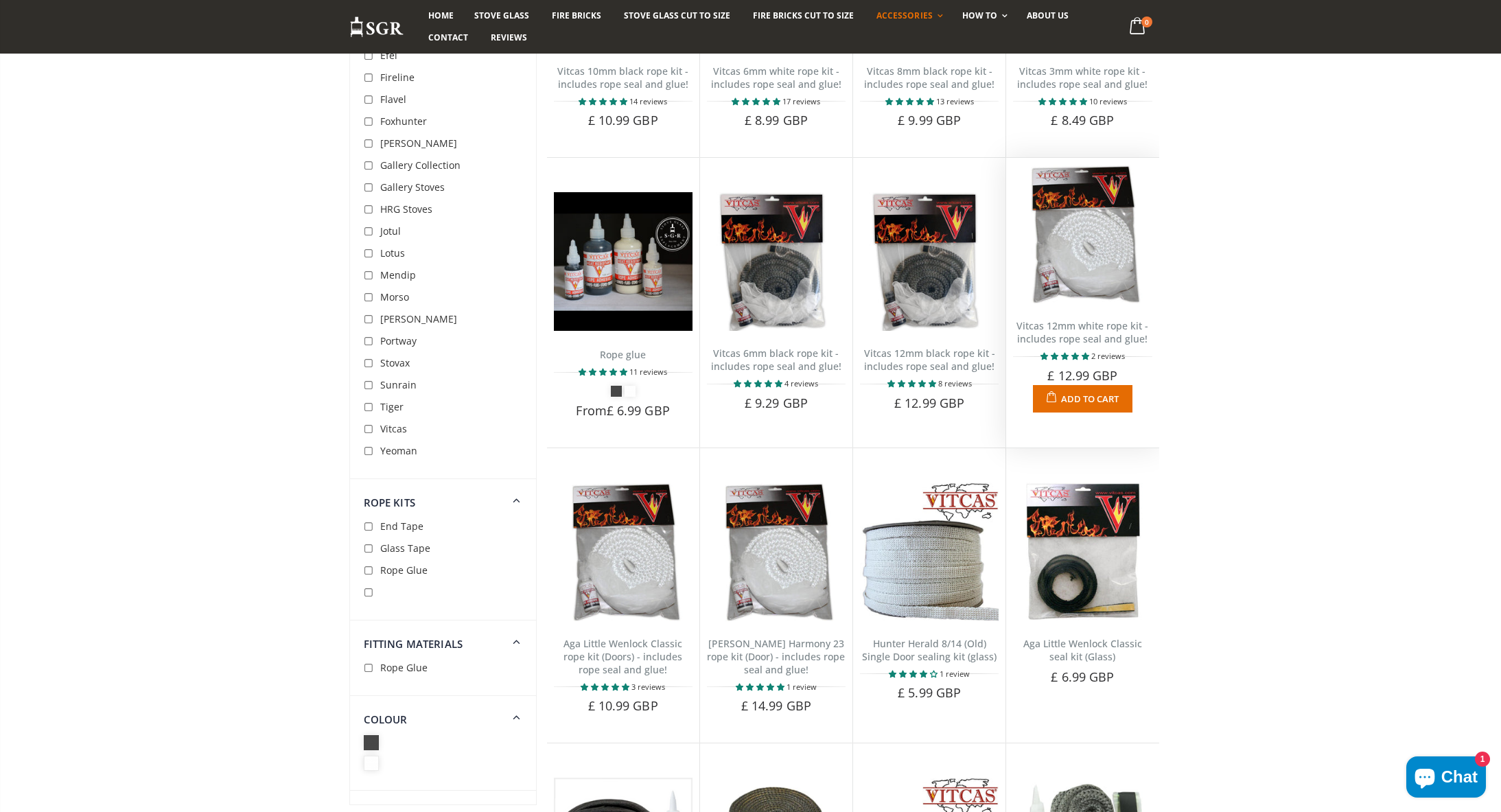
click at [1080, 334] on link "Vitcas 12mm white rope kit - includes rope seal and glue!" at bounding box center [1082, 332] width 132 height 26
